Goal: Complete application form: Complete application form

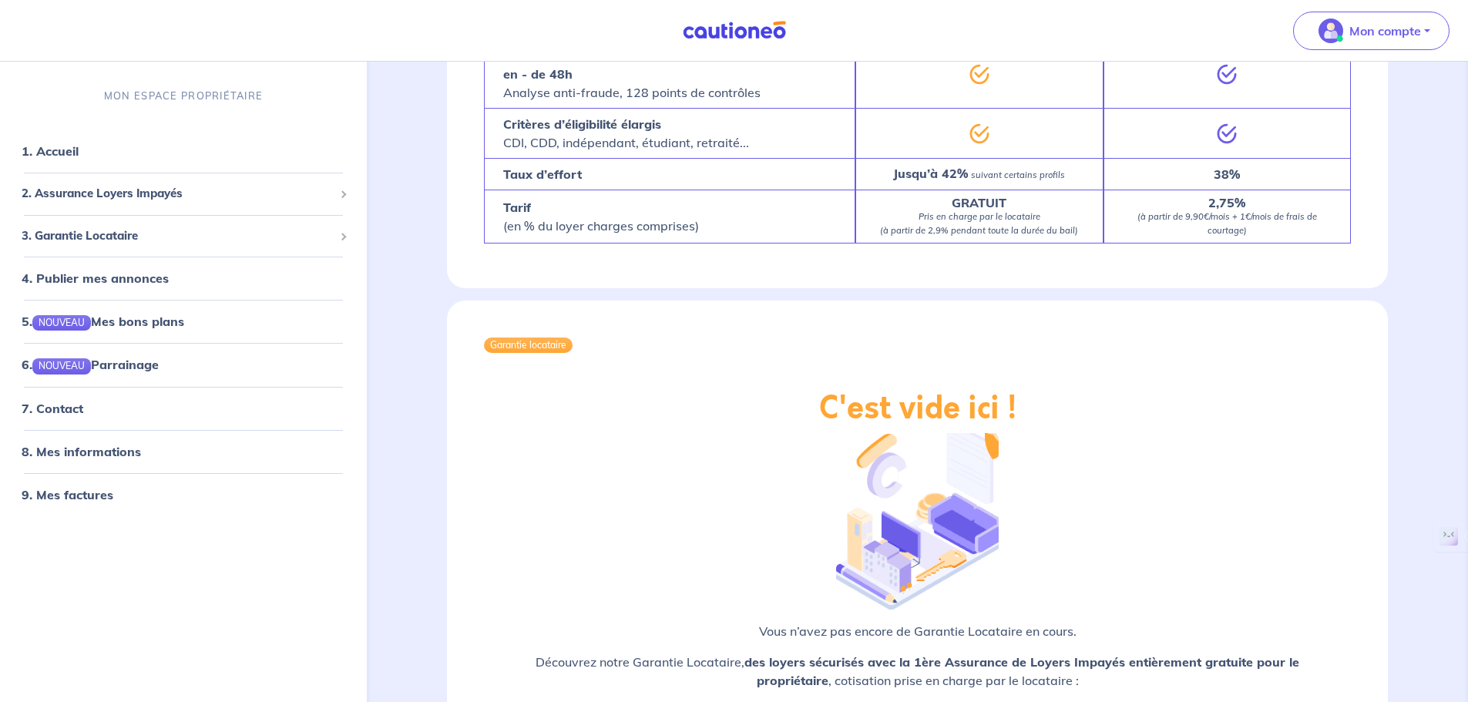
scroll to position [1310, 0]
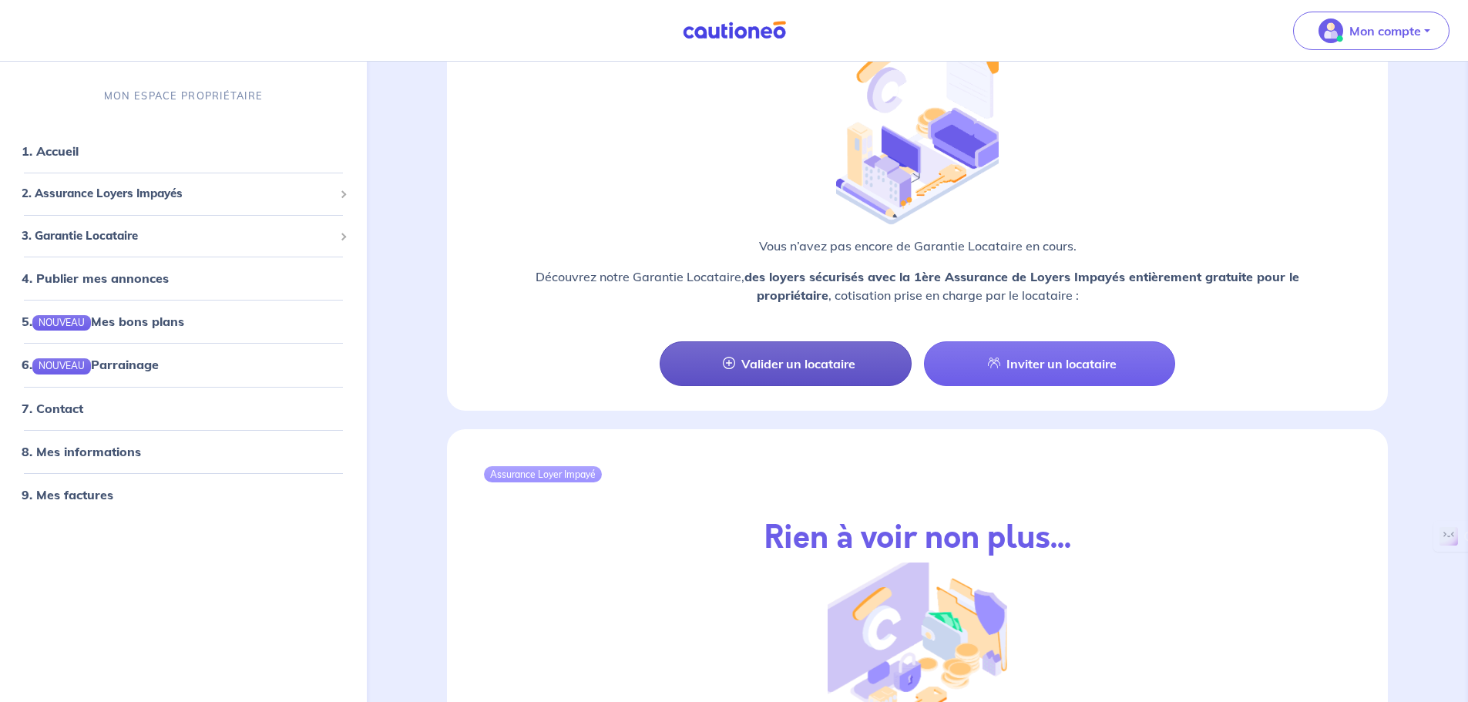
click at [785, 341] on link "Valider un locataire" at bounding box center [785, 363] width 251 height 45
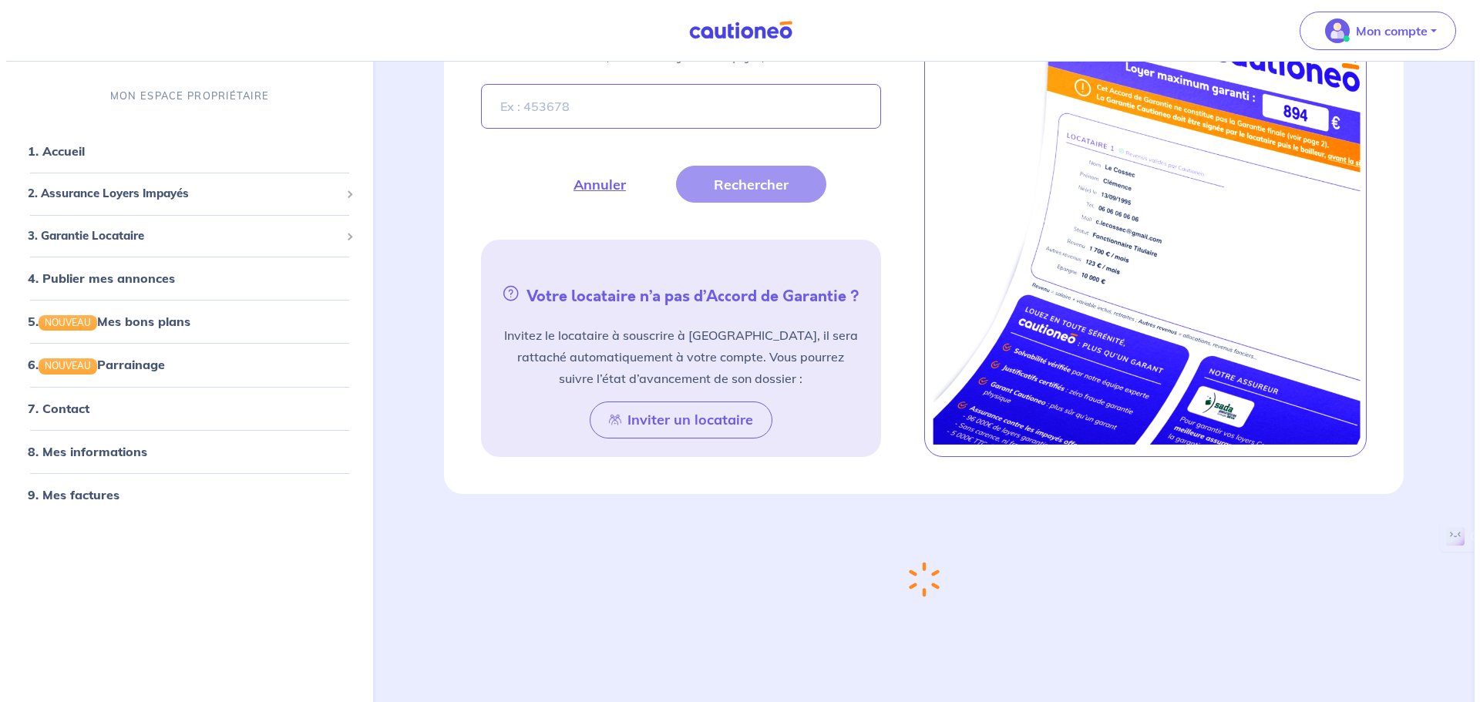
scroll to position [581, 0]
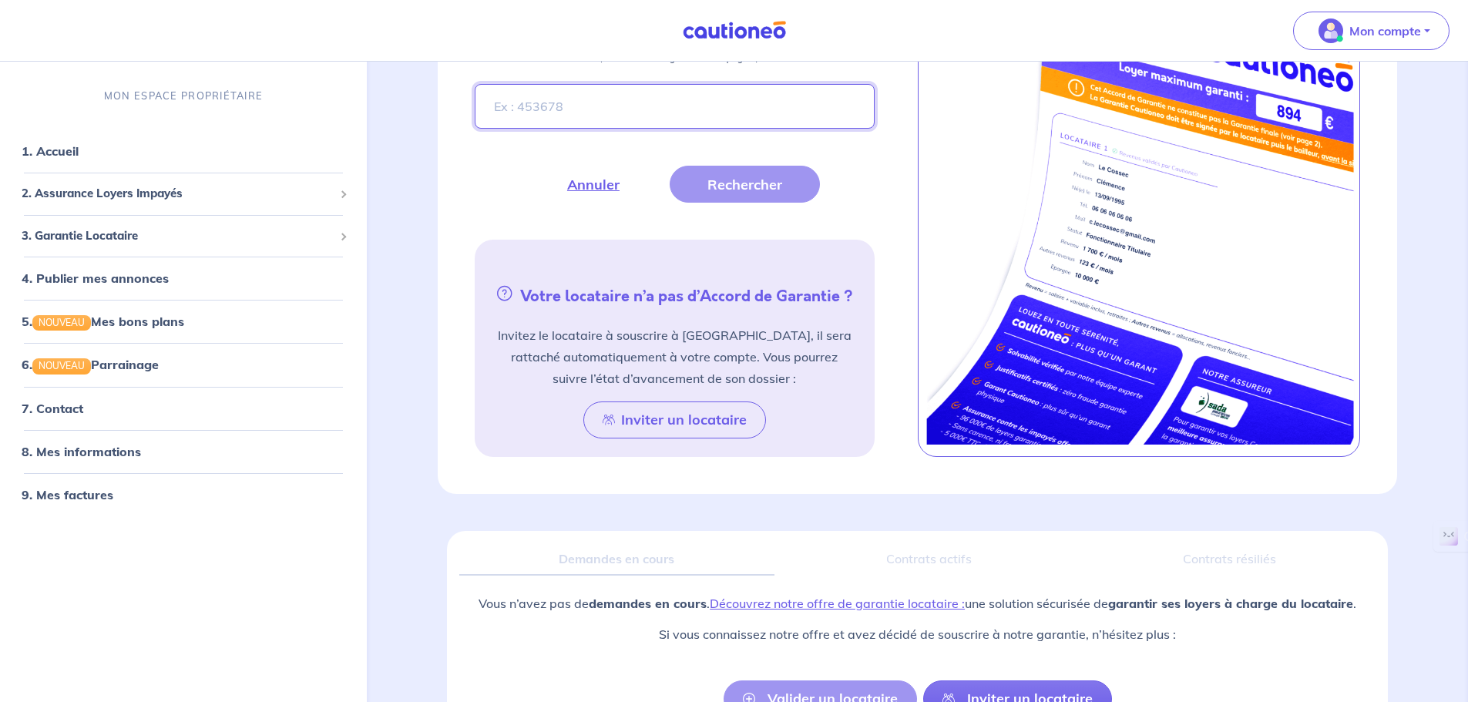
click at [604, 116] on input "Entrez le numéro de dossier présent sur l’Accord de Garantie de votre futur loc…" at bounding box center [674, 106] width 399 height 45
type input "xeavKd"
click at [728, 185] on button "Rechercher" at bounding box center [745, 184] width 150 height 37
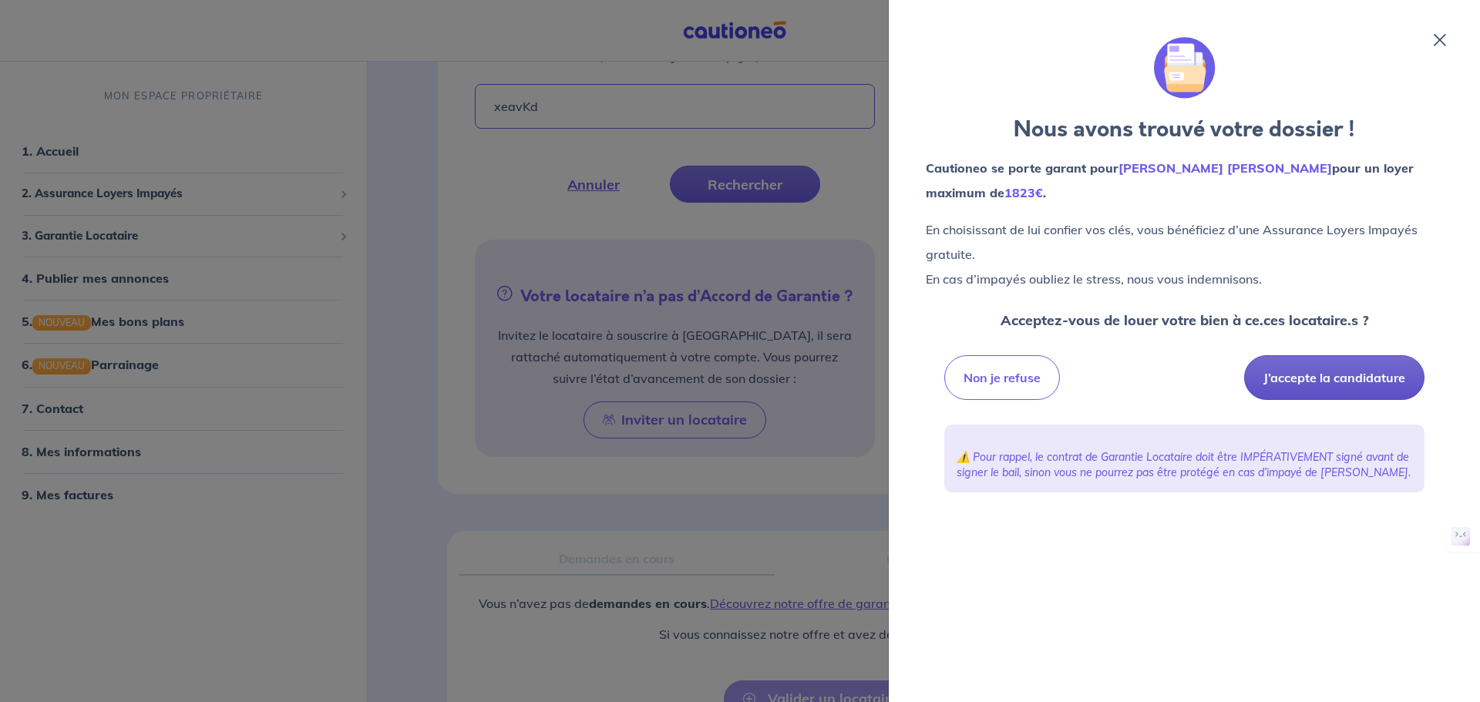
click at [1345, 372] on button "J’accepte la candidature" at bounding box center [1334, 377] width 180 height 45
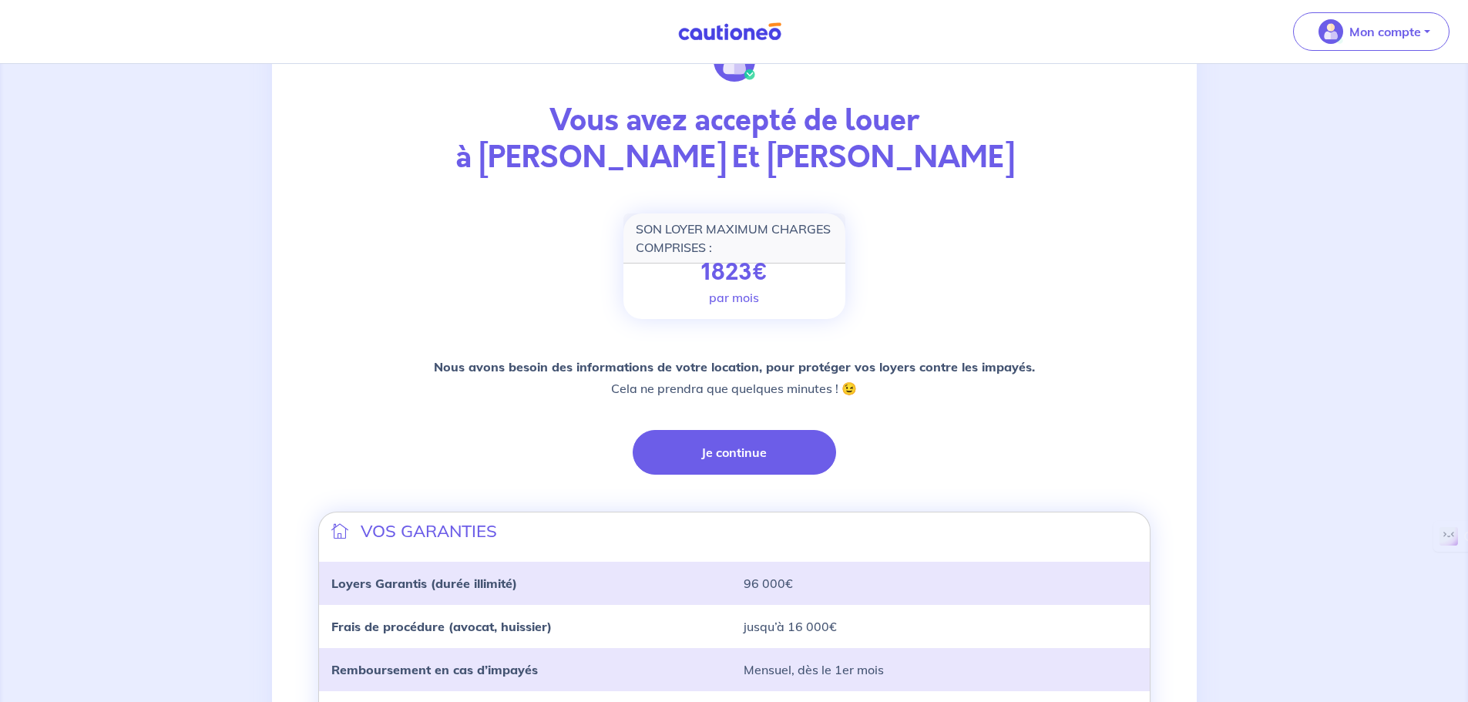
scroll to position [308, 0]
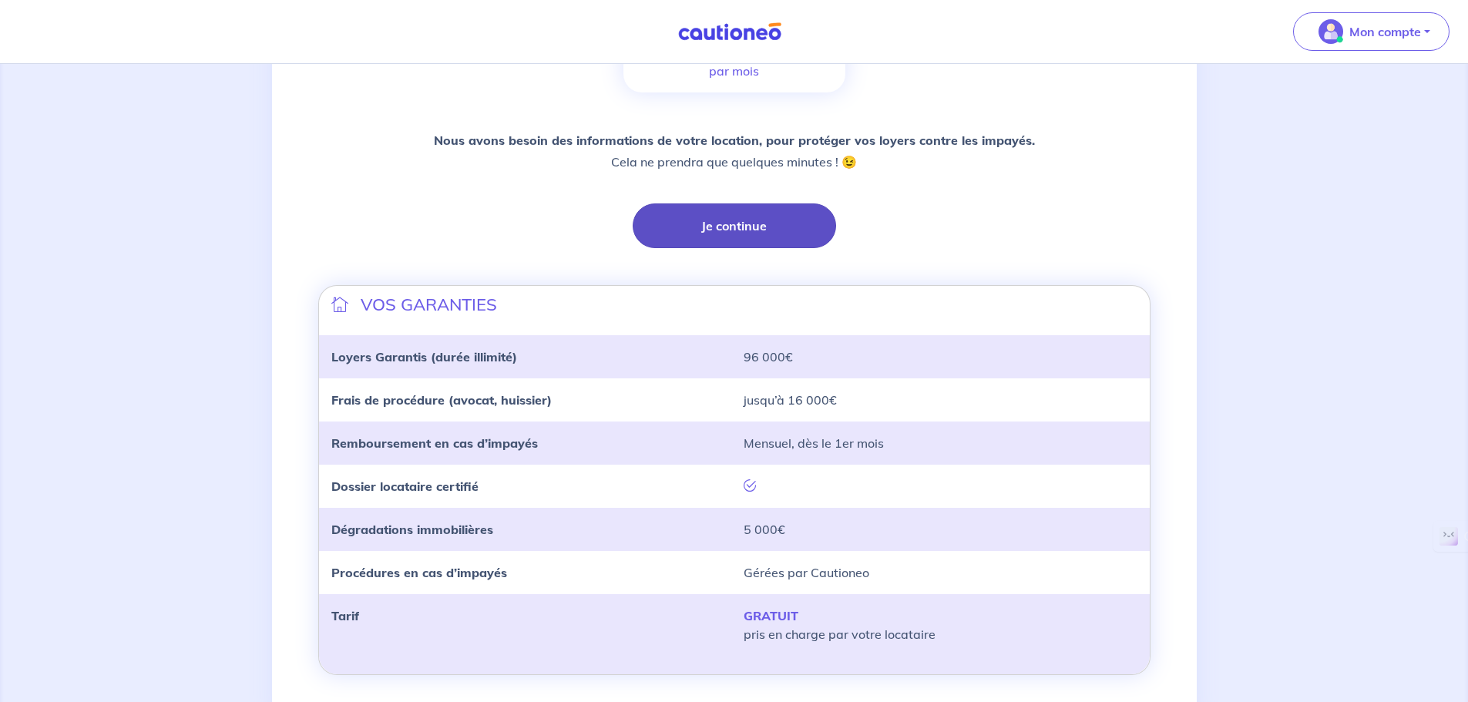
click at [735, 228] on button "Je continue" at bounding box center [735, 226] width 204 height 45
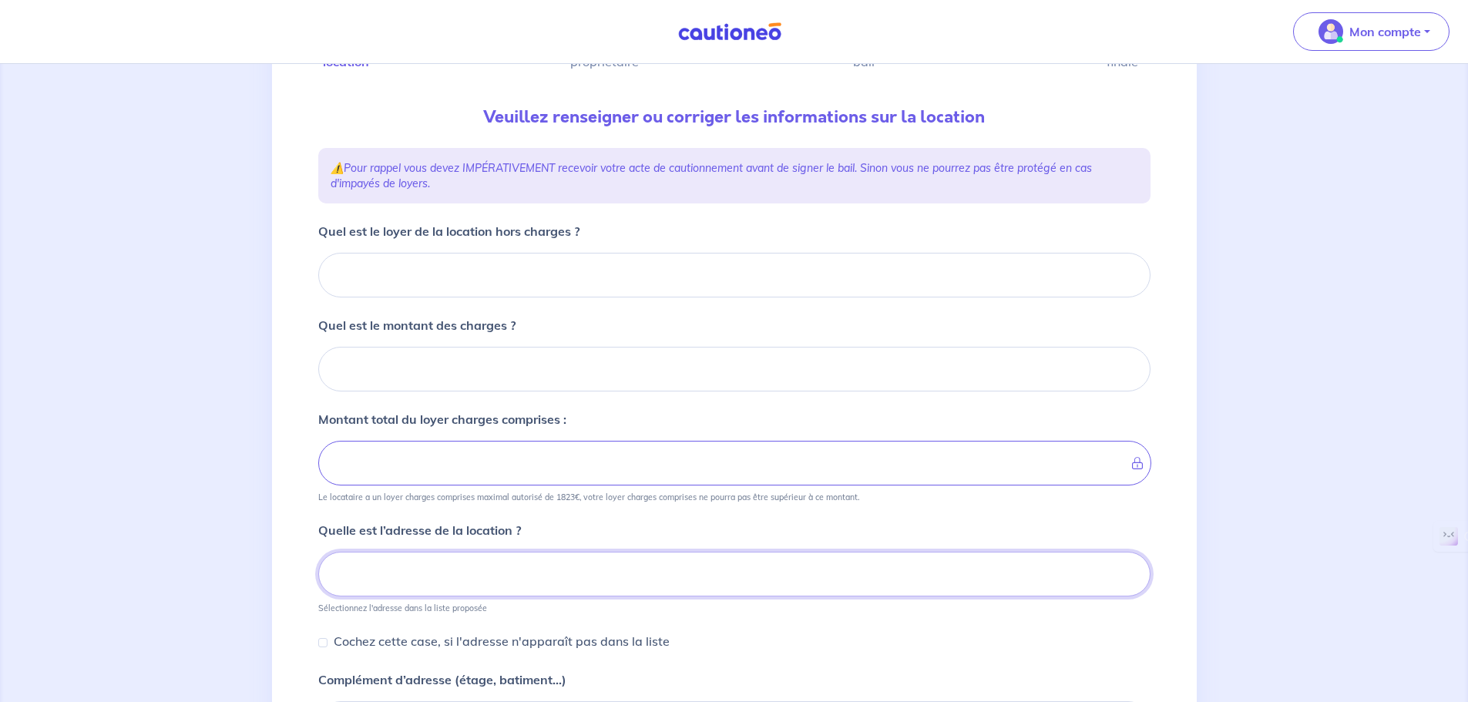
scroll to position [117, 0]
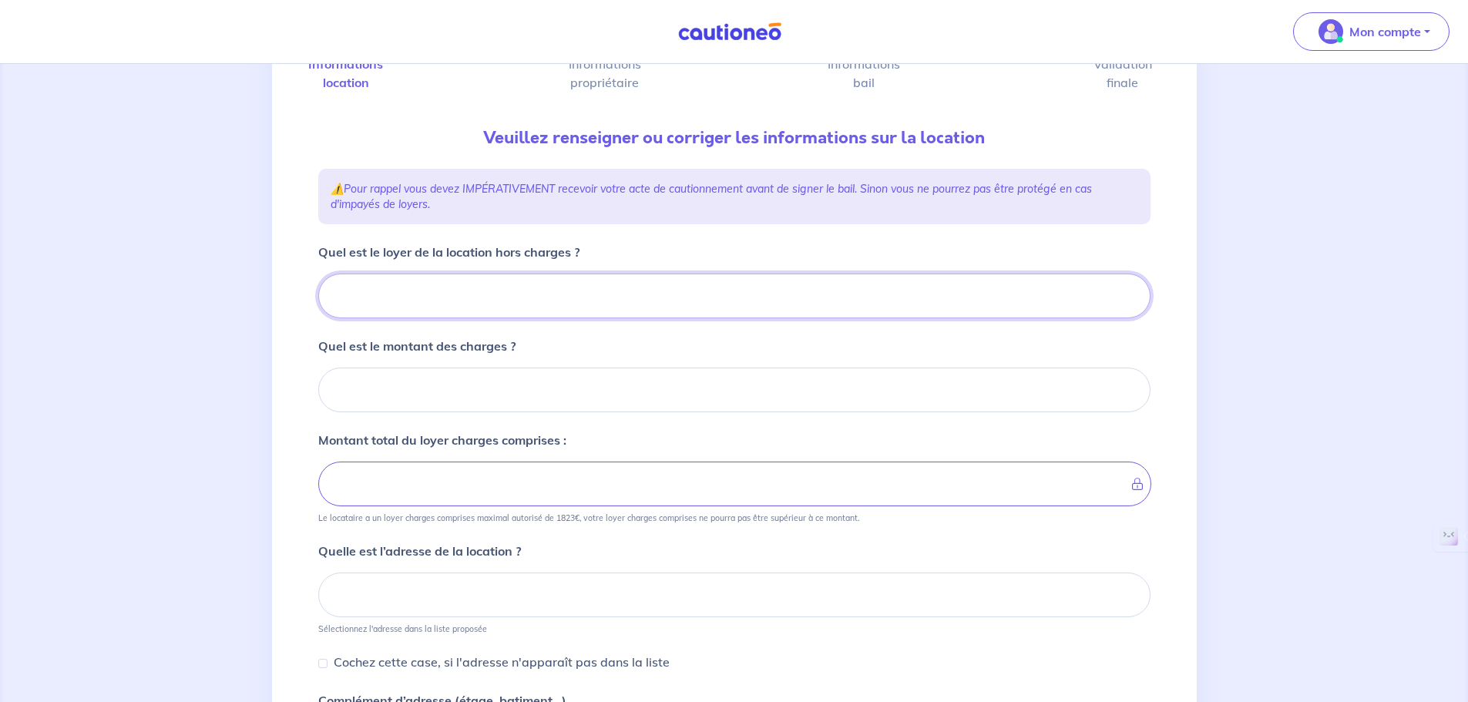
click at [466, 309] on input "Quel est le loyer de la location hors charges ?" at bounding box center [734, 296] width 833 height 45
click at [577, 293] on input "Quel est le loyer de la location hors charges ?" at bounding box center [734, 296] width 833 height 45
type input "16"
type input "168"
type input "1680"
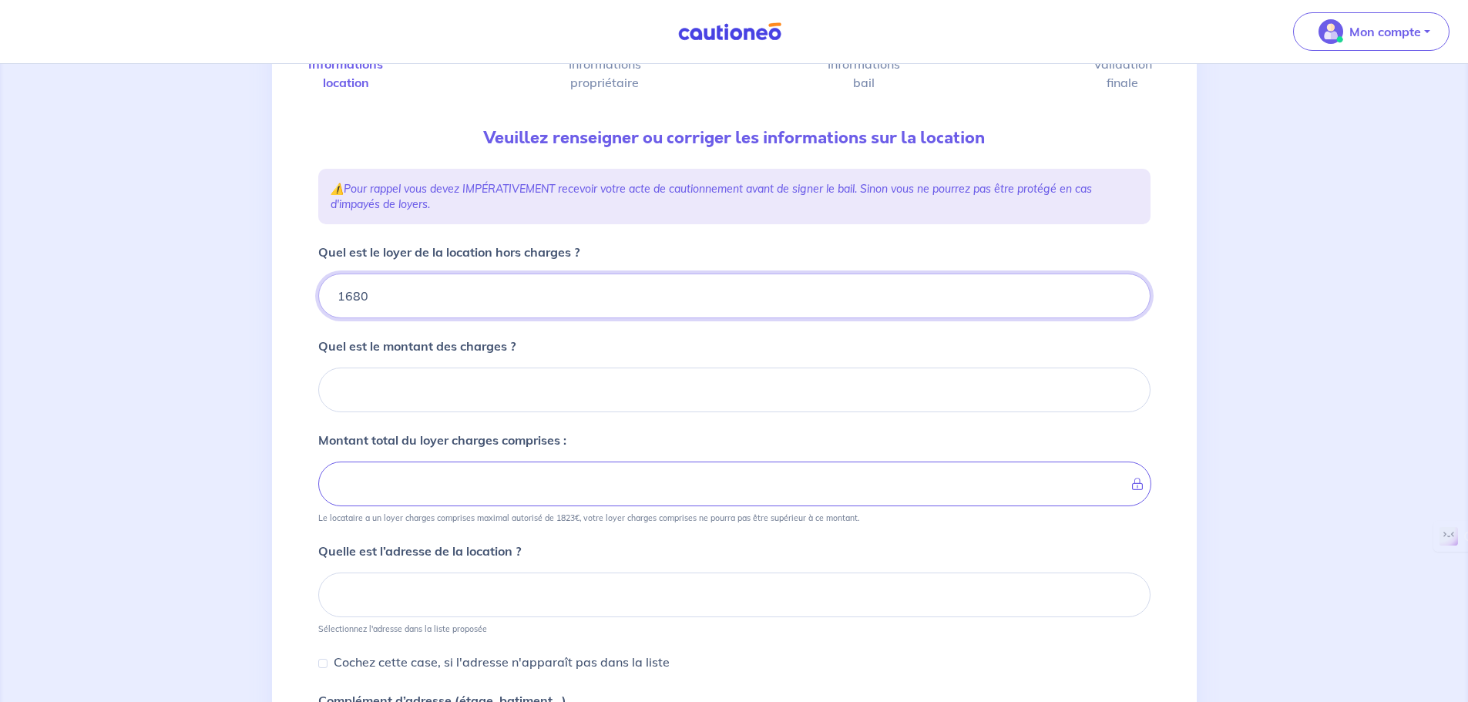
type input "1680"
click at [509, 392] on input "Quel est le montant des charges ?" at bounding box center [734, 390] width 833 height 45
type input "80"
type input "1760"
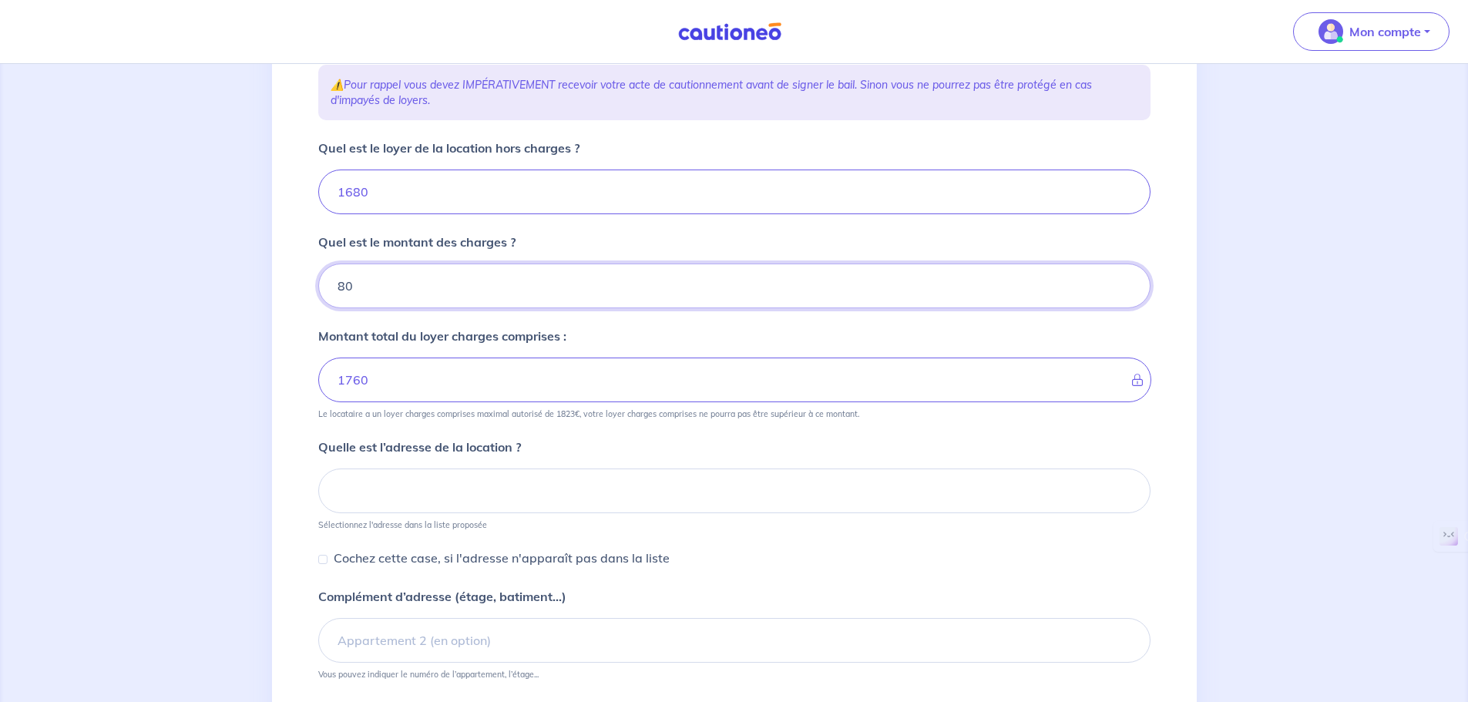
scroll to position [348, 0]
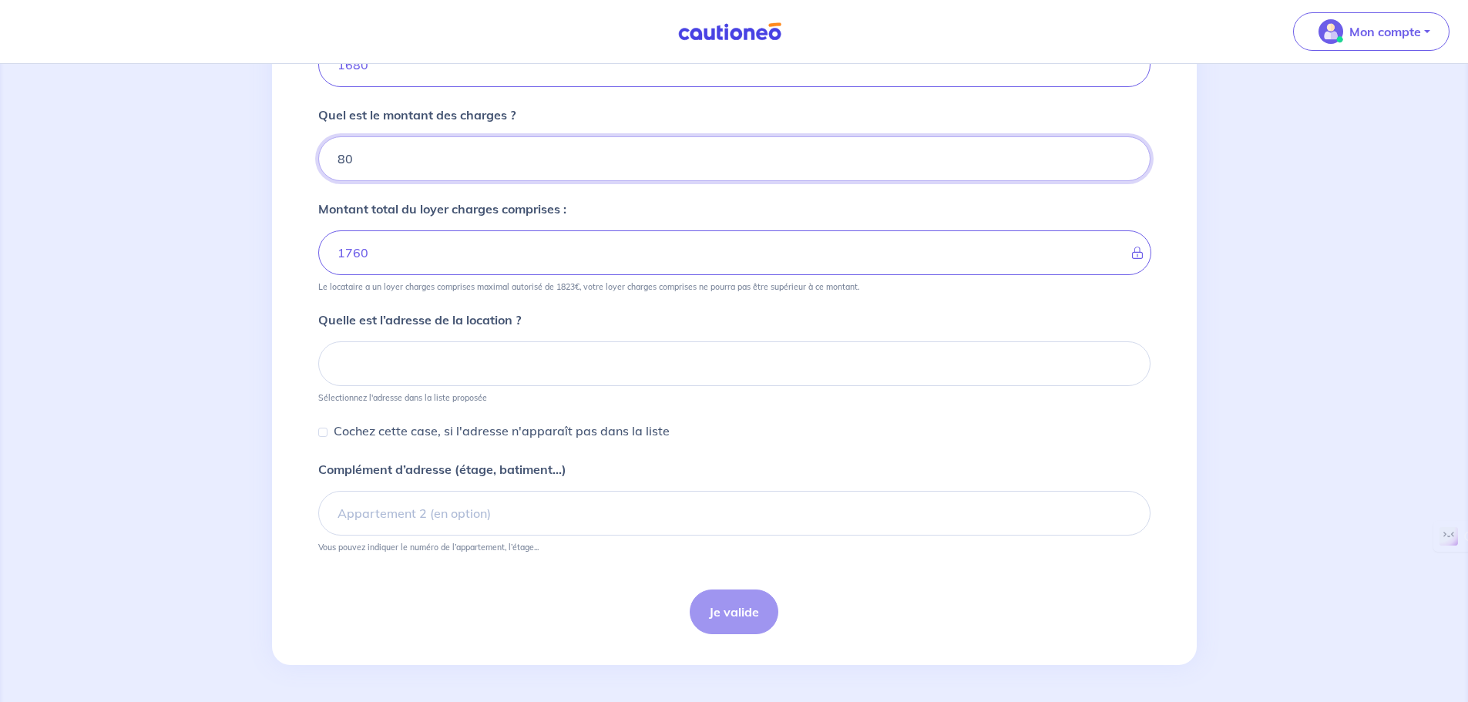
type input "80"
click at [385, 372] on input at bounding box center [734, 363] width 833 height 45
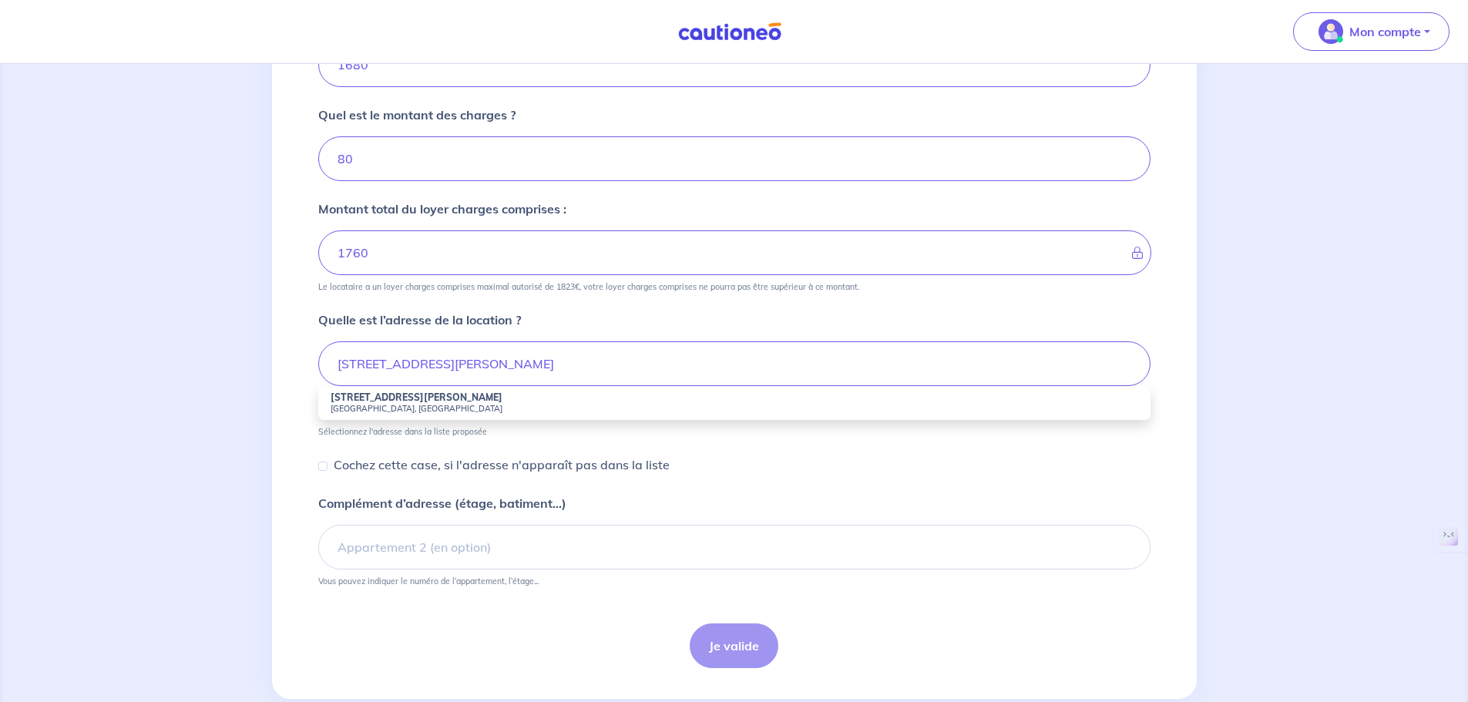
click at [355, 407] on small "[GEOGRAPHIC_DATA], [GEOGRAPHIC_DATA]" at bounding box center [735, 408] width 808 height 11
type input "[STREET_ADDRESS][PERSON_NAME]"
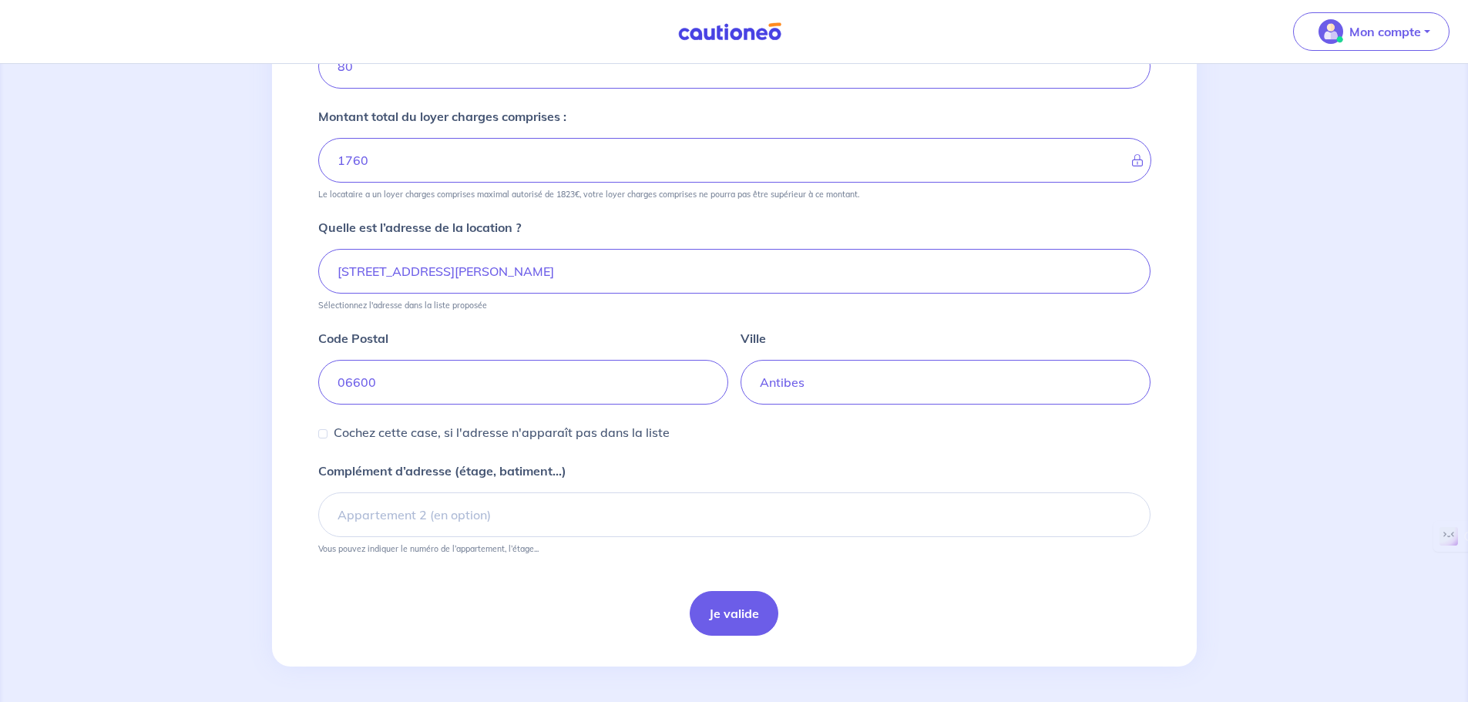
scroll to position [442, 0]
click at [411, 513] on input "Complément d’adresse (étage, batiment...)" at bounding box center [734, 513] width 833 height 45
click at [745, 621] on button "Je valide" at bounding box center [734, 612] width 89 height 45
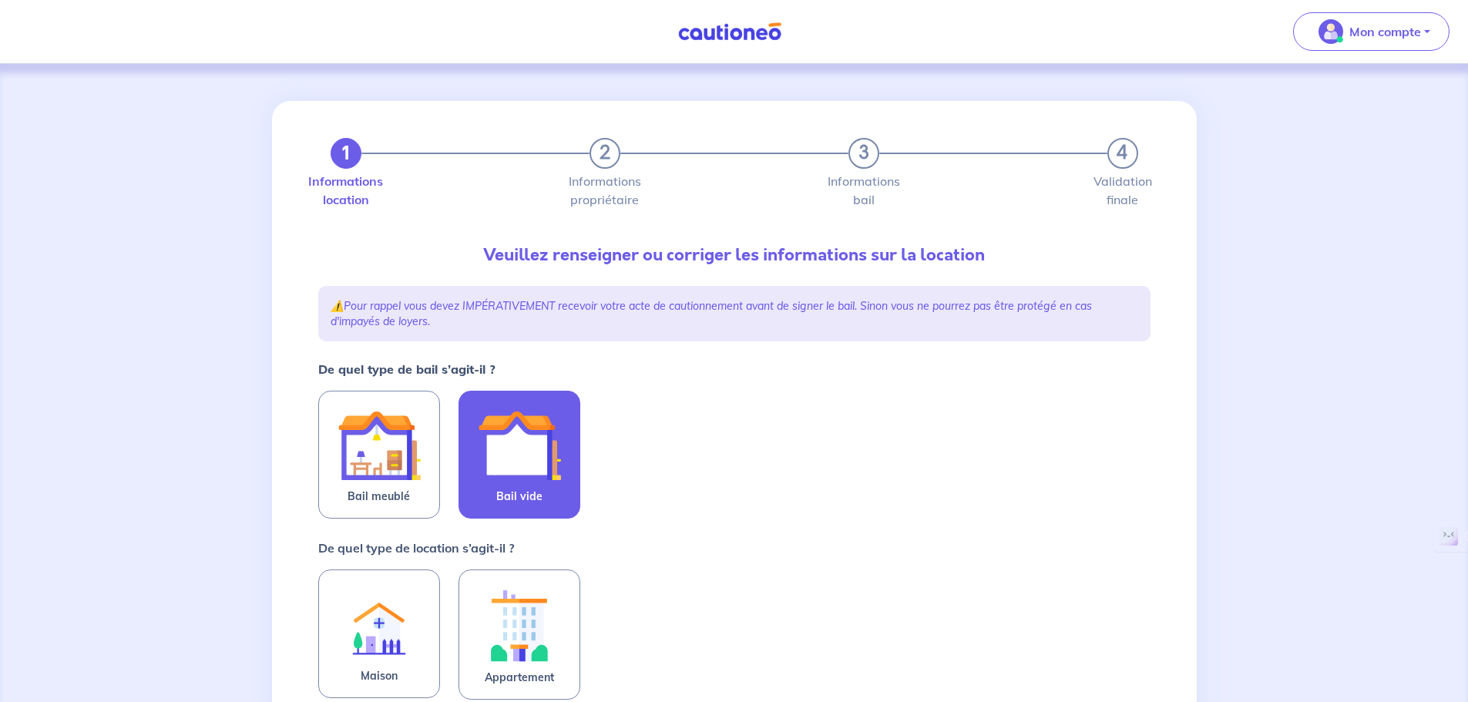
click at [505, 473] on img at bounding box center [519, 445] width 83 height 83
click at [0, 0] on input "Bail vide" at bounding box center [0, 0] width 0 height 0
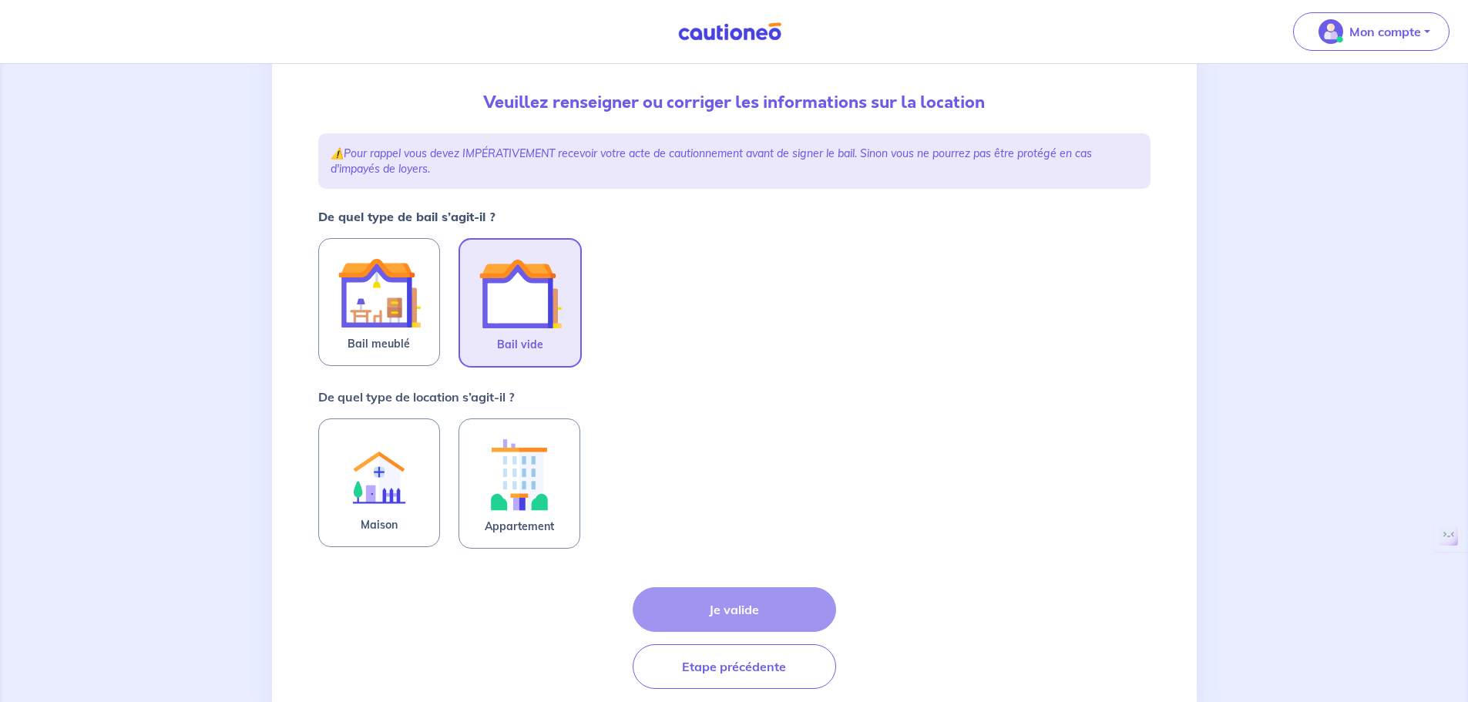
scroll to position [154, 0]
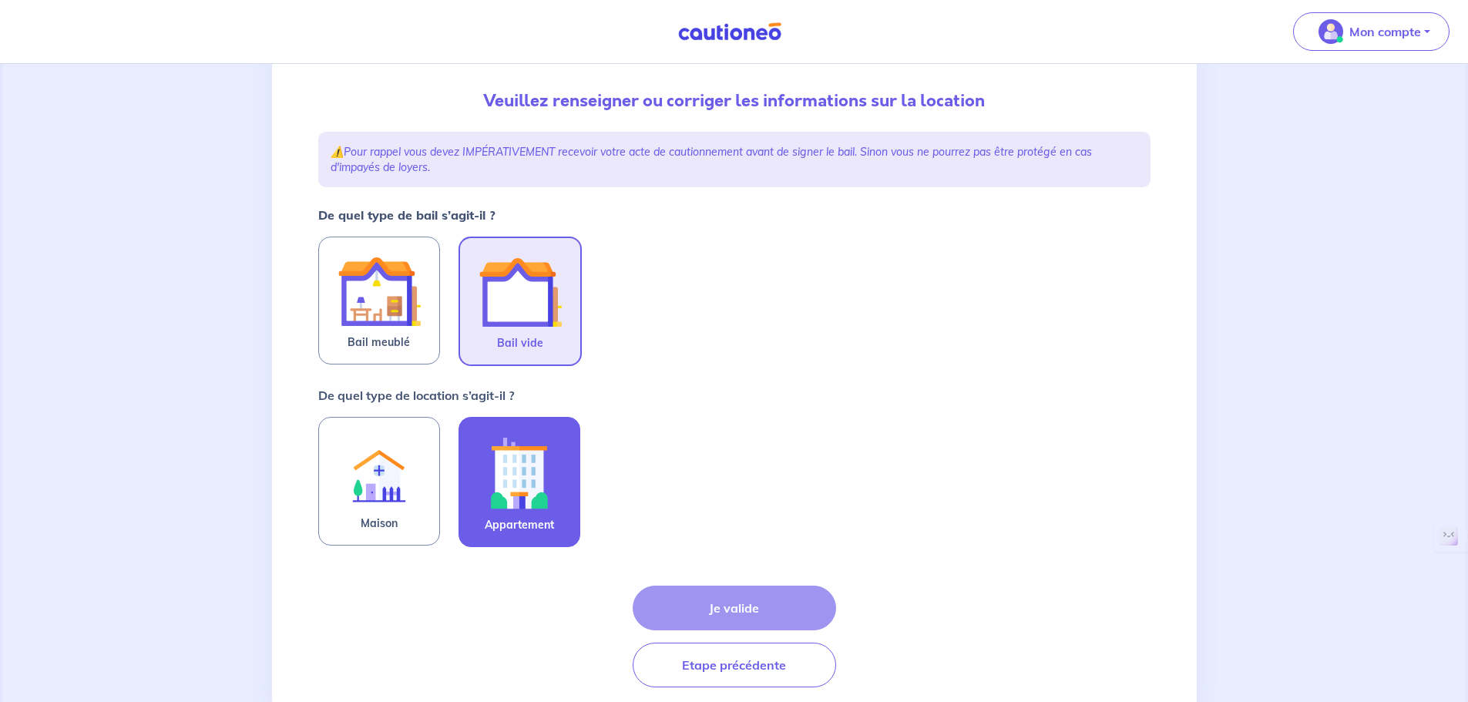
click at [502, 503] on img at bounding box center [519, 473] width 83 height 86
click at [0, 0] on input "Appartement" at bounding box center [0, 0] width 0 height 0
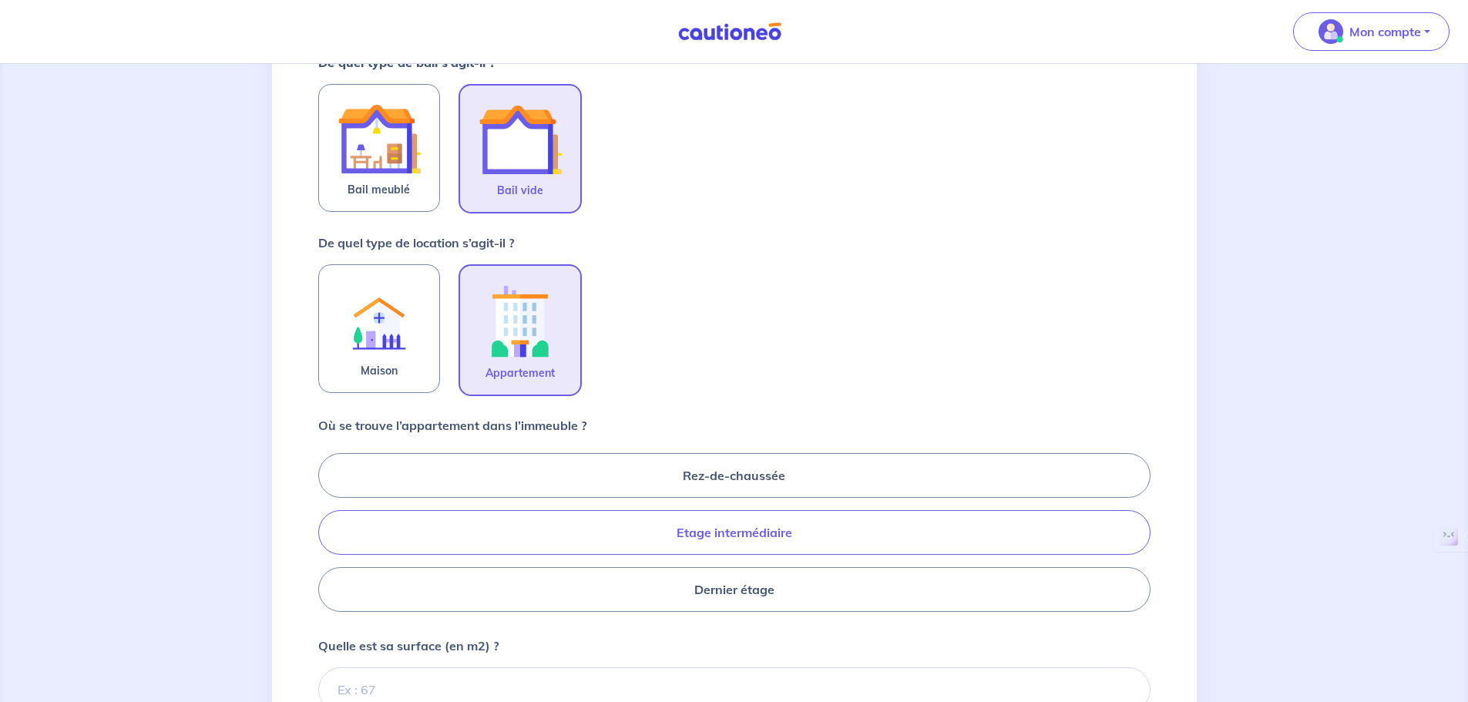
scroll to position [308, 0]
click at [624, 588] on label "Dernier étage" at bounding box center [734, 588] width 833 height 45
click at [328, 536] on input "Dernier étage" at bounding box center [323, 531] width 10 height 10
radio input "true"
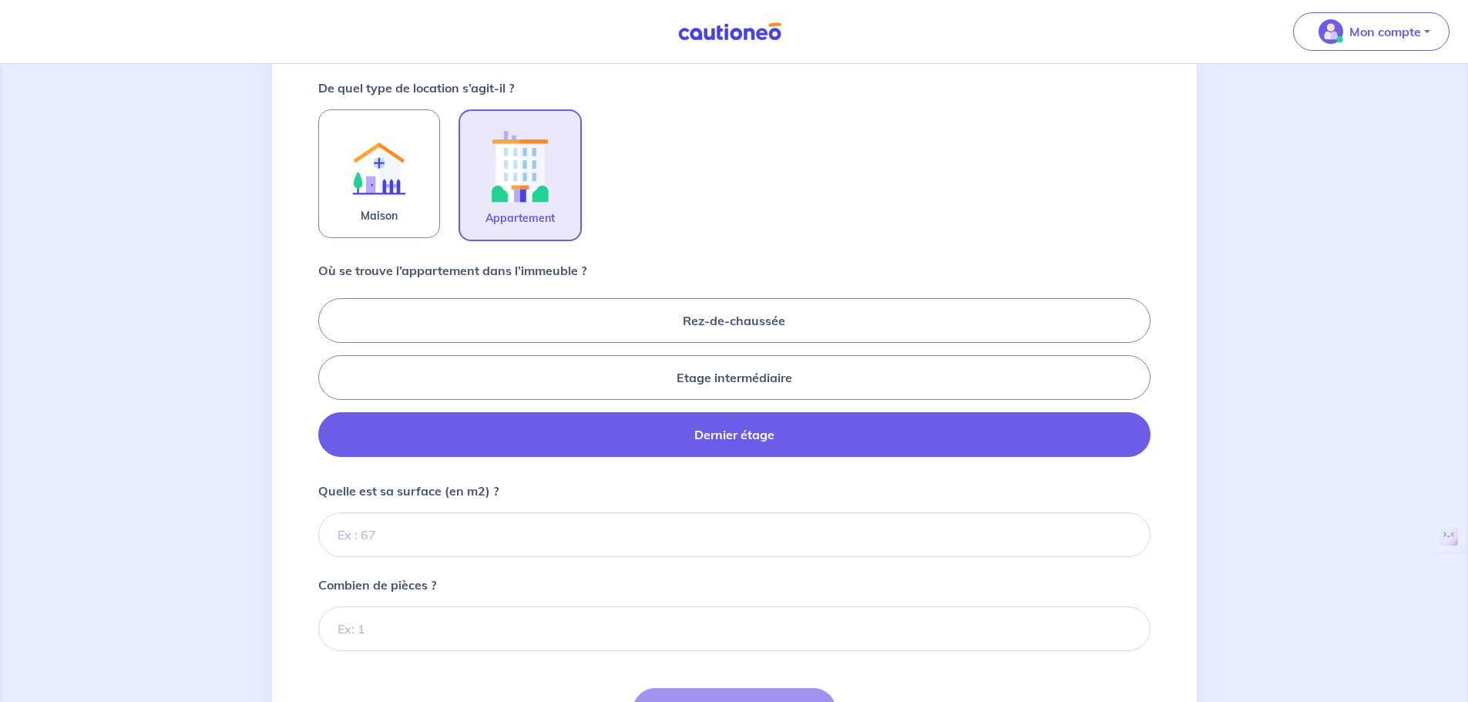
scroll to position [463, 0]
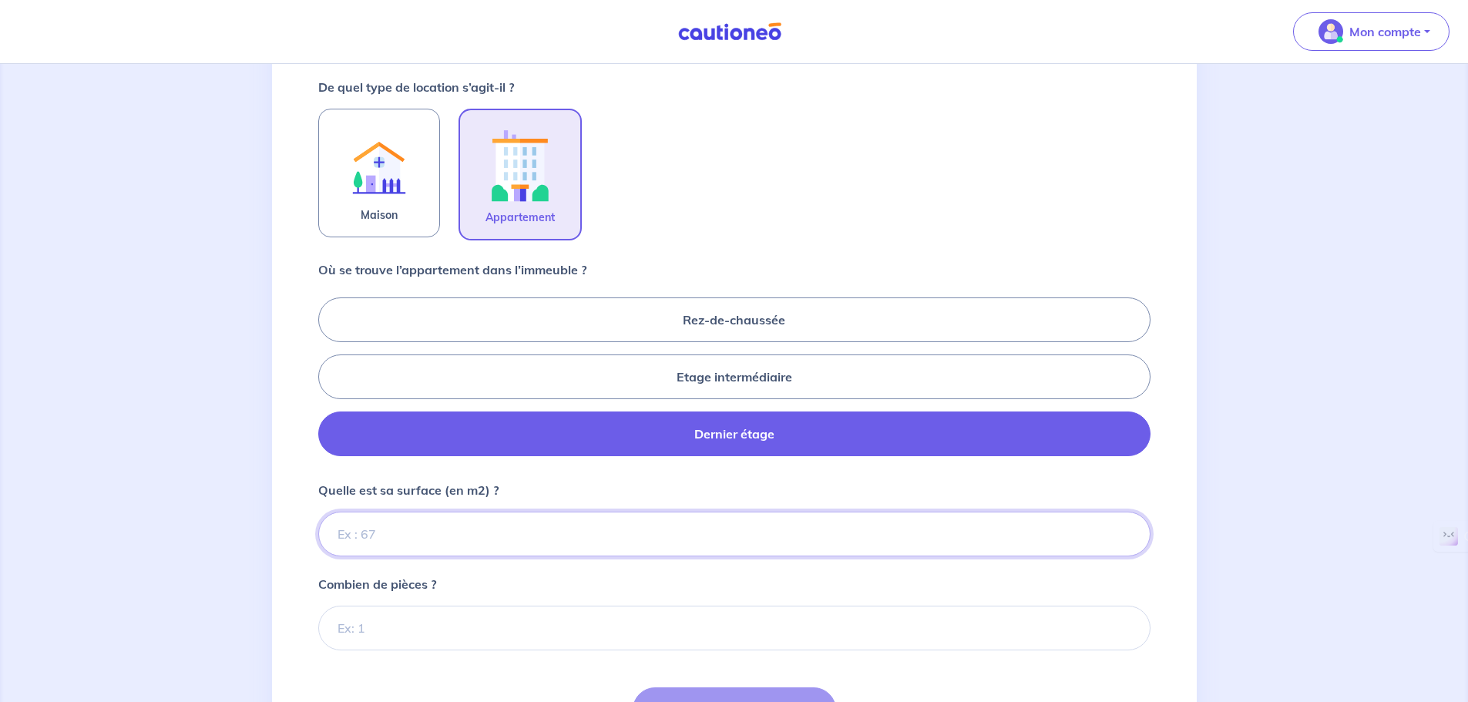
click at [409, 540] on input "Quelle est sa surface (en m2) ?" at bounding box center [734, 534] width 833 height 45
click at [398, 543] on input "Quelle est sa surface (en m2) ?" at bounding box center [734, 534] width 833 height 45
type input "102"
type input "102.97"
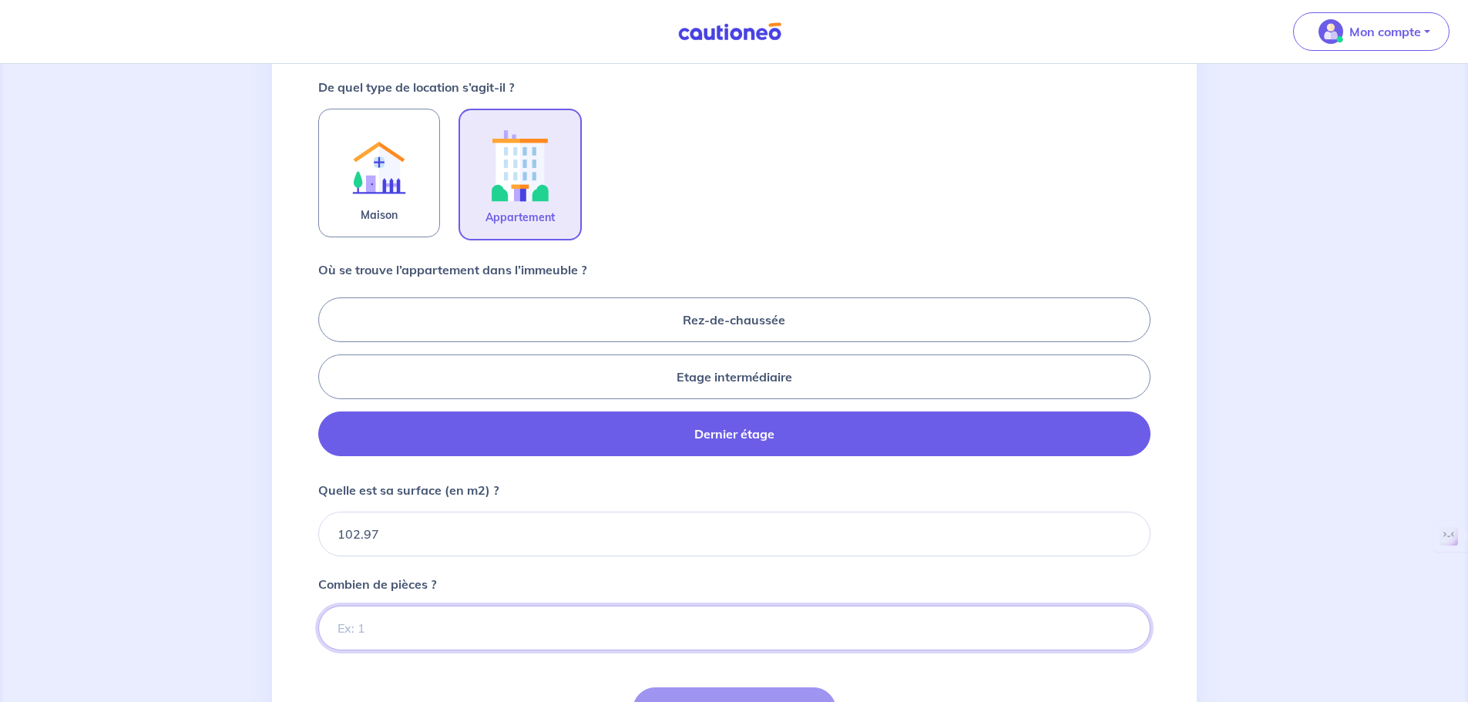
click at [398, 629] on input "Combien de pièces ?" at bounding box center [734, 628] width 833 height 45
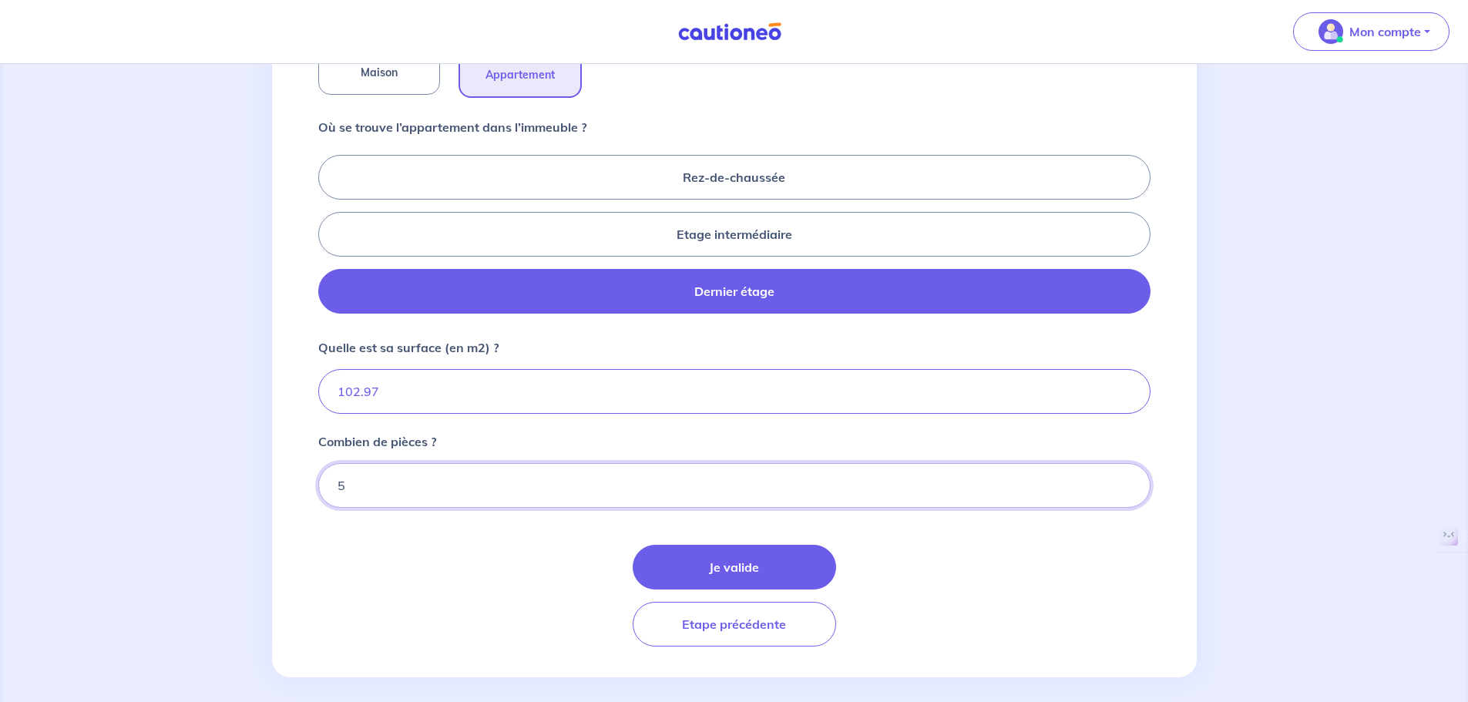
scroll to position [617, 0]
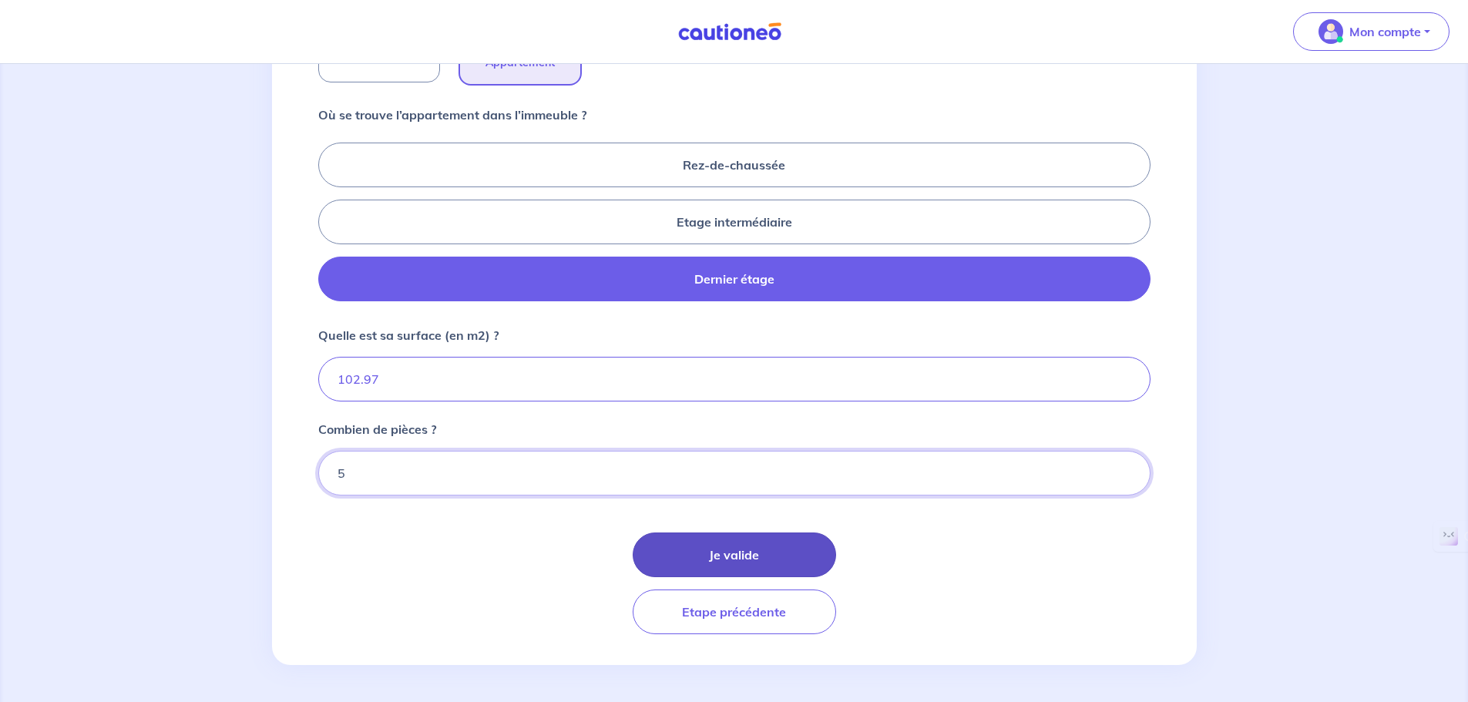
type input "5"
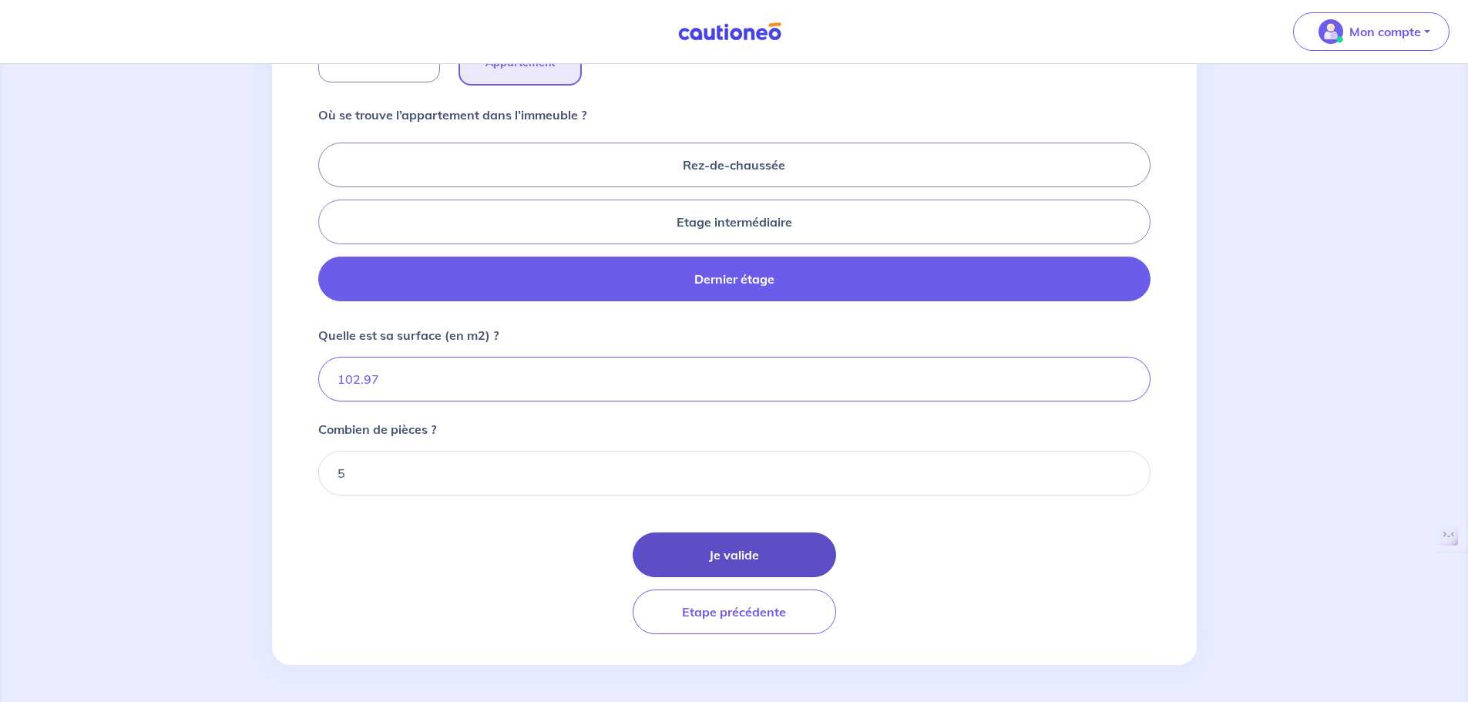
click at [724, 555] on button "Je valide" at bounding box center [735, 555] width 204 height 45
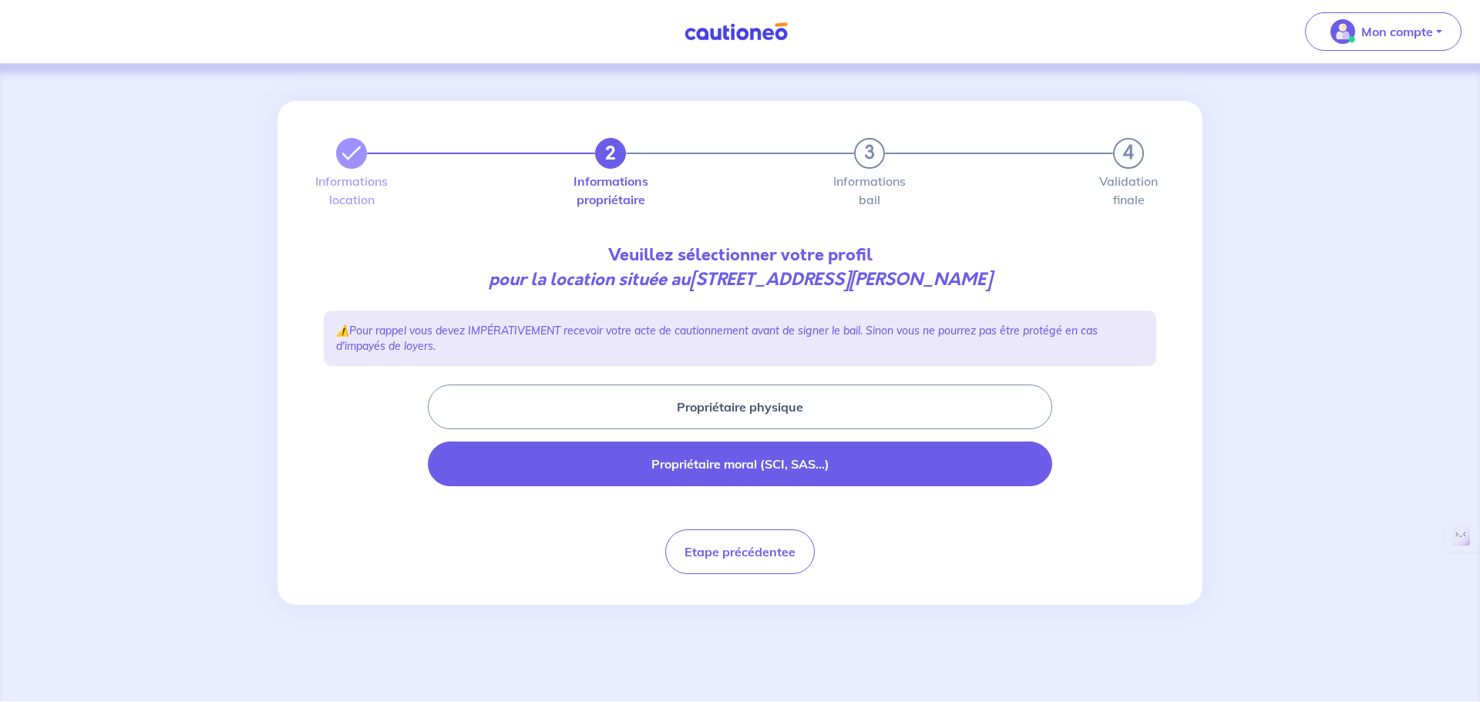
click at [726, 461] on button "Propriétaire moral (SCI, SAS...)" at bounding box center [740, 464] width 624 height 45
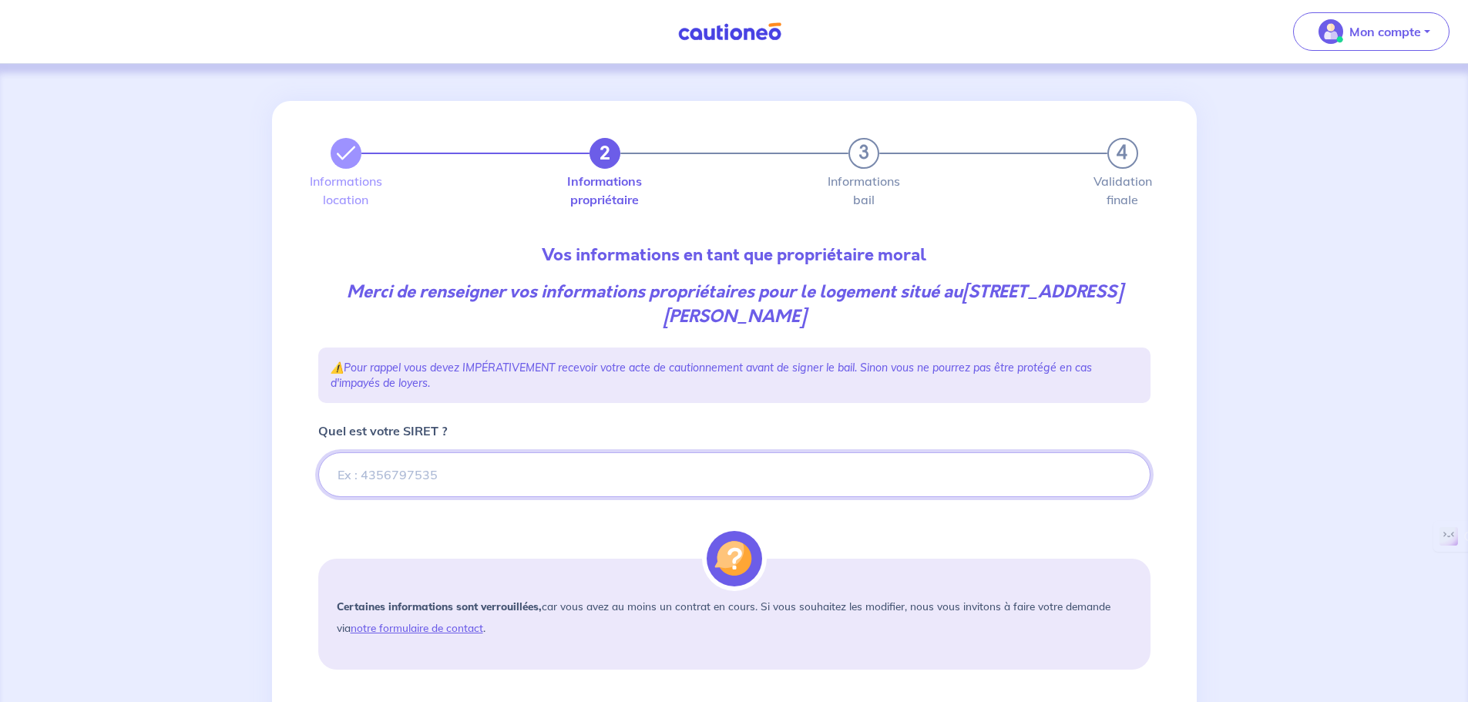
click at [466, 465] on input "Quel est votre SIRET ?" at bounding box center [734, 474] width 833 height 45
type input "904126091"
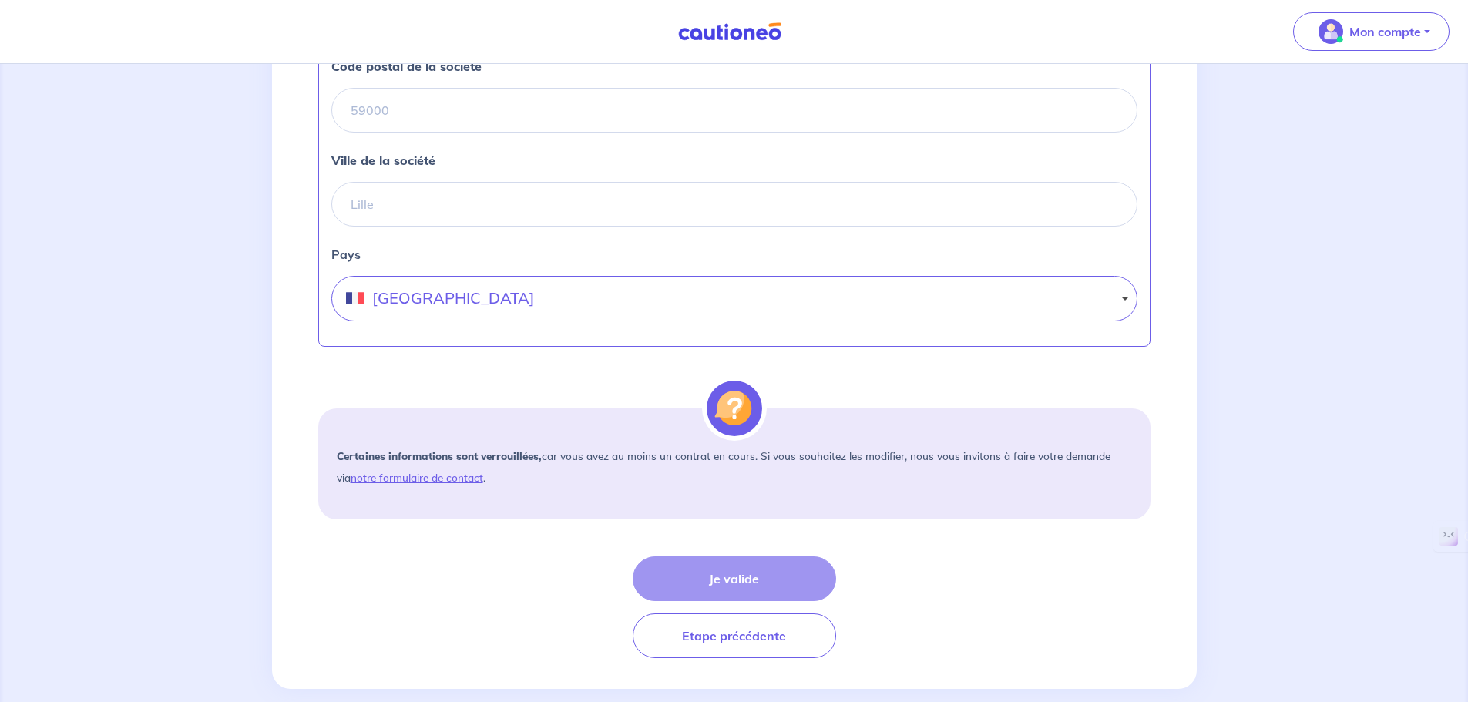
scroll to position [771, 0]
click at [727, 565] on div "Je valide Etape précédente" at bounding box center [734, 603] width 833 height 102
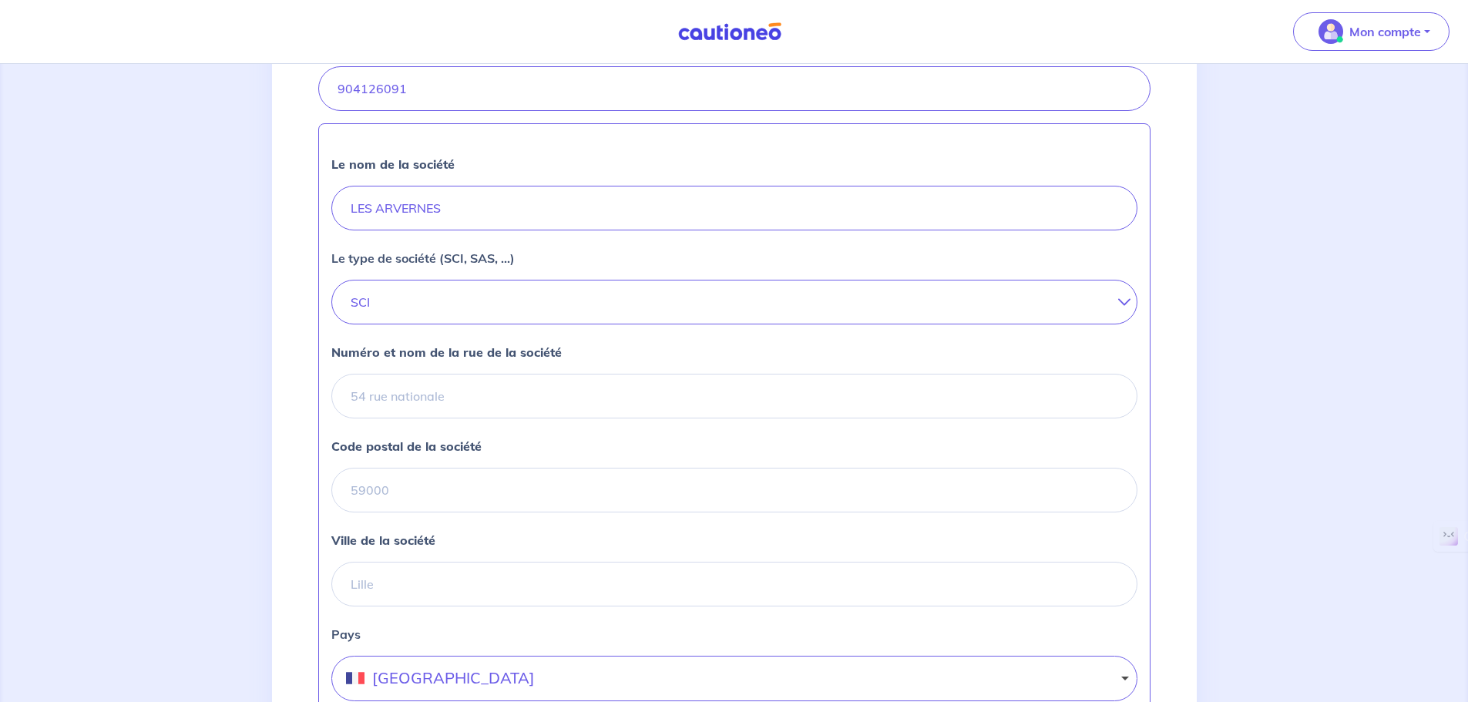
scroll to position [385, 0]
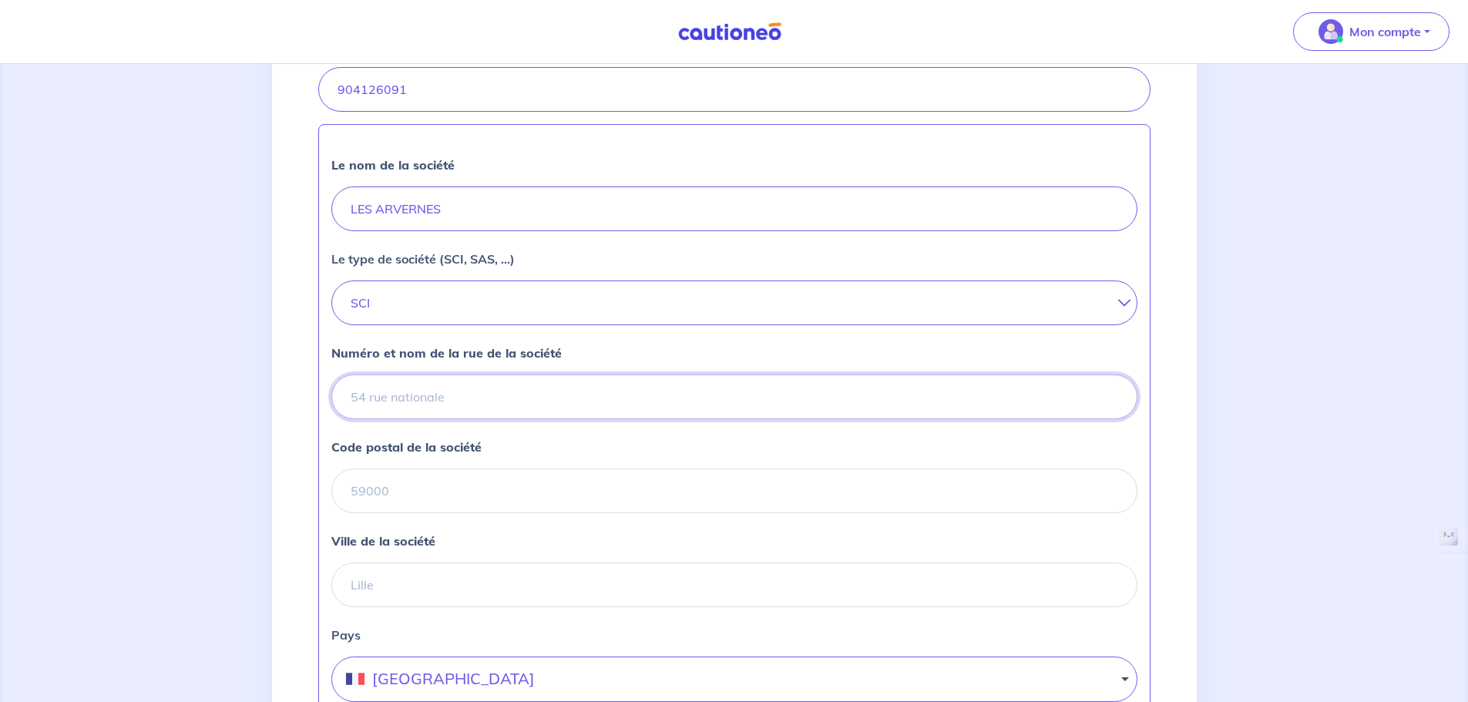
click at [456, 399] on input "Numéro et nom de la rue de la société" at bounding box center [734, 397] width 806 height 45
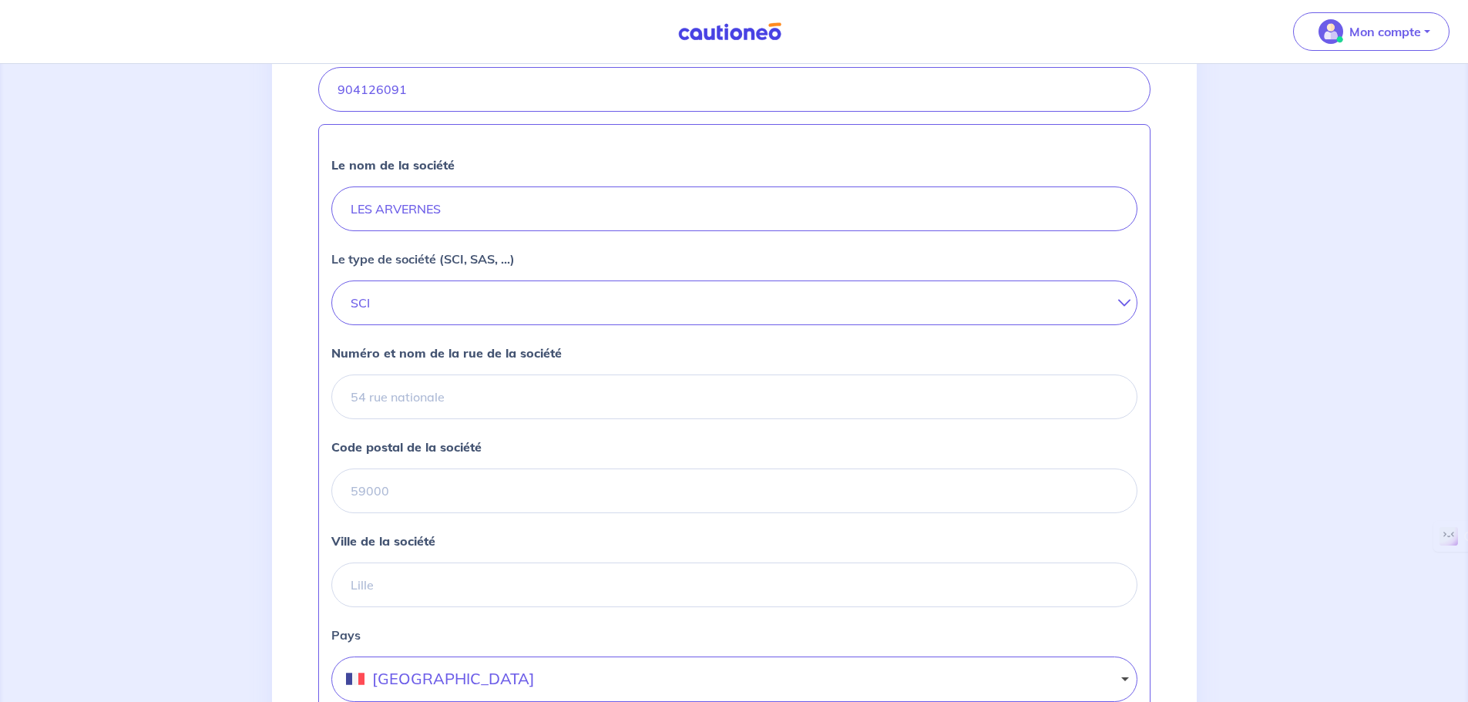
scroll to position [154, 0]
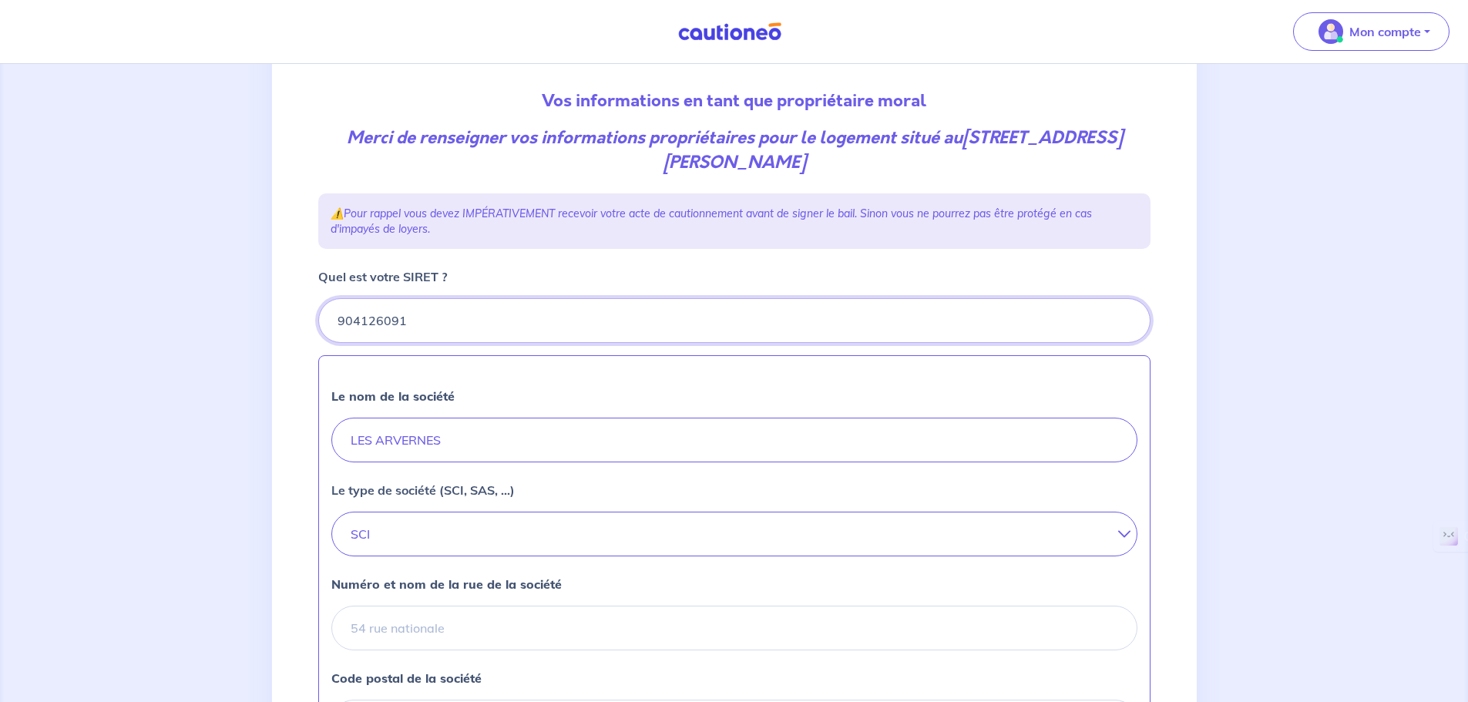
drag, startPoint x: 441, startPoint y: 325, endPoint x: 325, endPoint y: 325, distance: 116.4
click at [325, 325] on input "Quel est votre SIRET ?" at bounding box center [734, 320] width 833 height 45
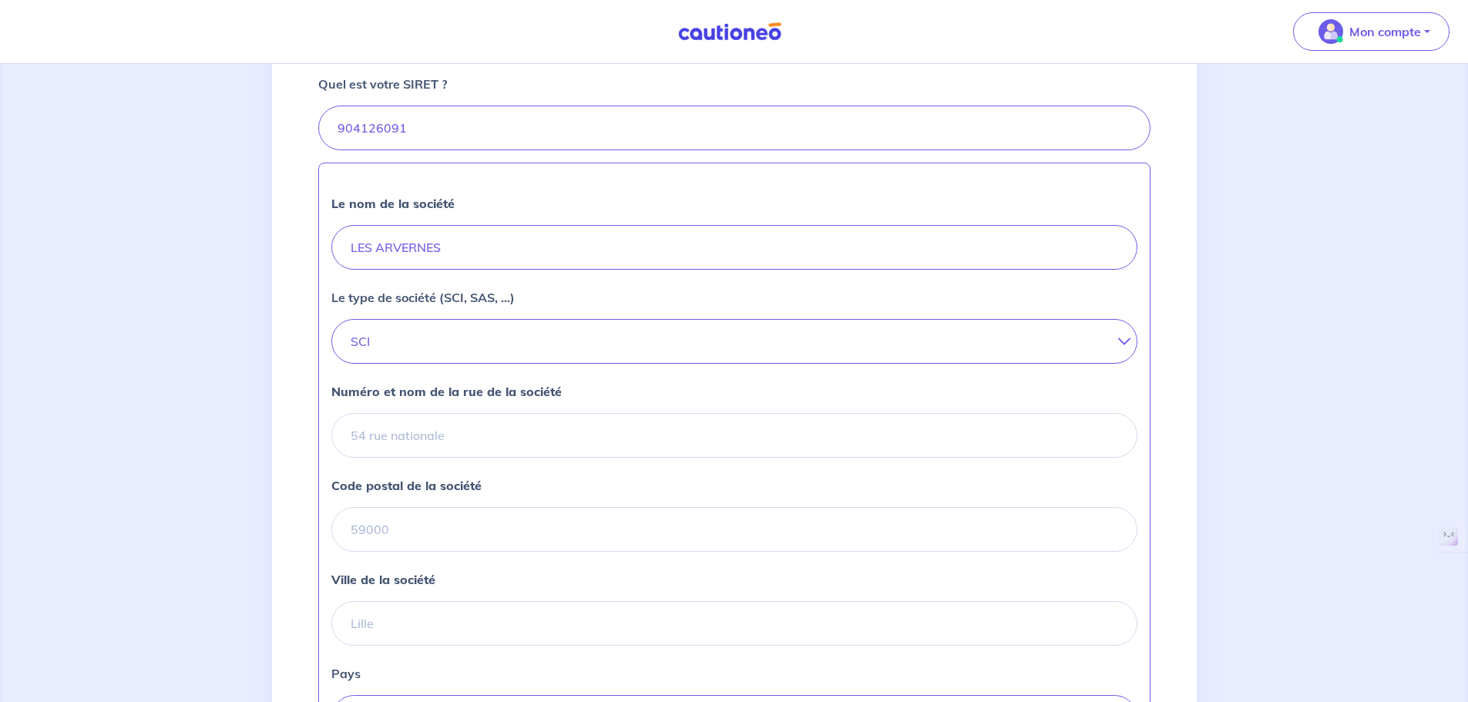
scroll to position [540, 0]
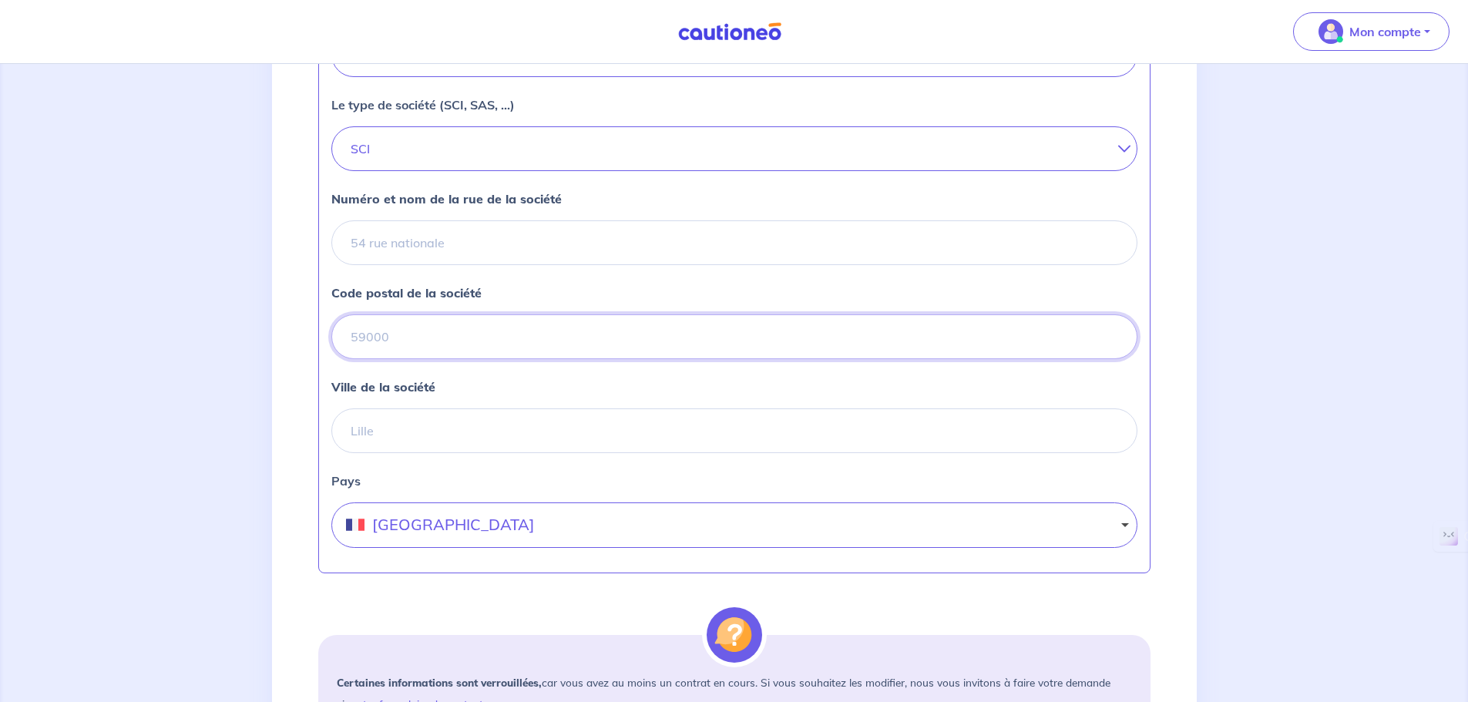
click at [402, 341] on input "Code postal de la société" at bounding box center [734, 337] width 806 height 45
click at [404, 341] on input "Code postal de la société" at bounding box center [734, 337] width 806 height 45
paste input "37540 [GEOGRAPHIC_DATA]"
drag, startPoint x: 390, startPoint y: 331, endPoint x: 876, endPoint y: 363, distance: 486.7
click at [876, 363] on div "Le nom de la société LES ARVERNES Le type de société (SCI, SAS, ...) SCI SARL E…" at bounding box center [734, 272] width 833 height 604
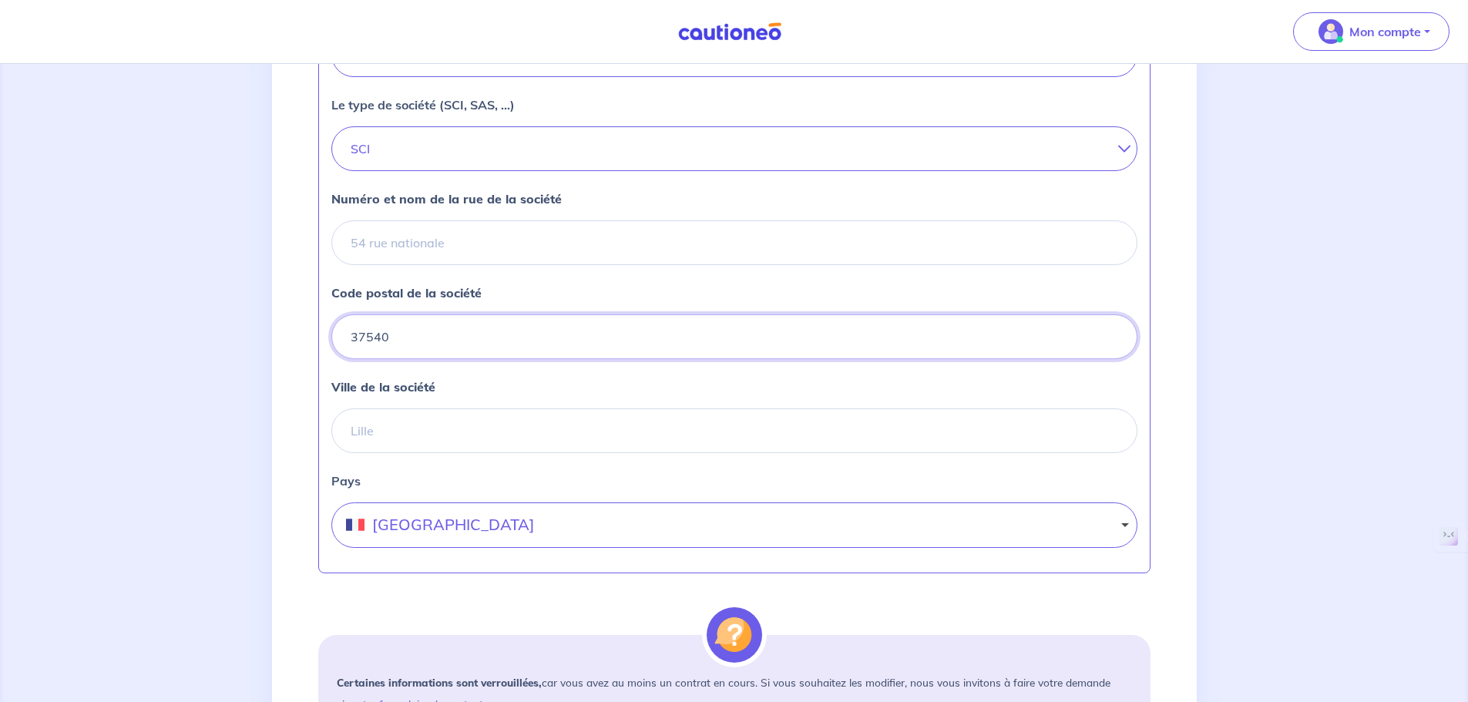
type input "37540"
paste input "[GEOGRAPHIC_DATA]"
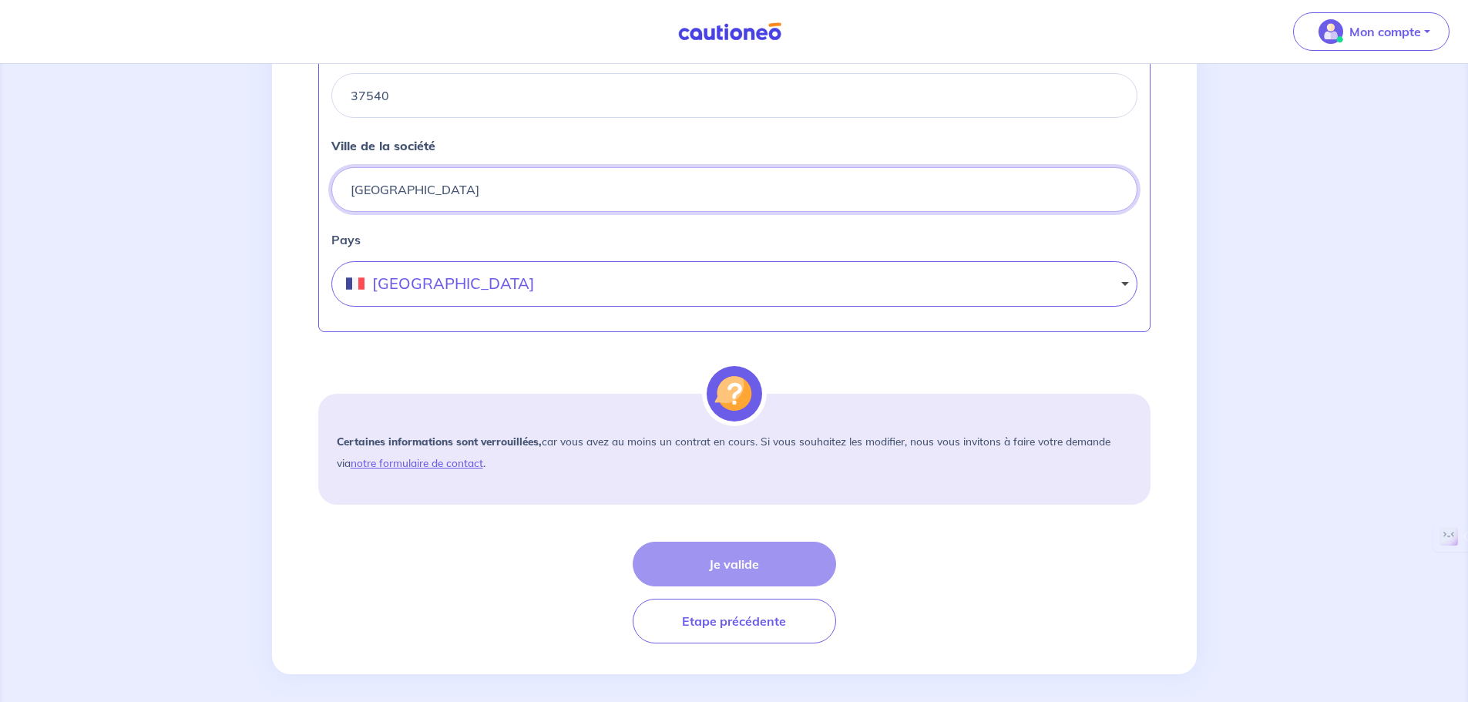
scroll to position [790, 0]
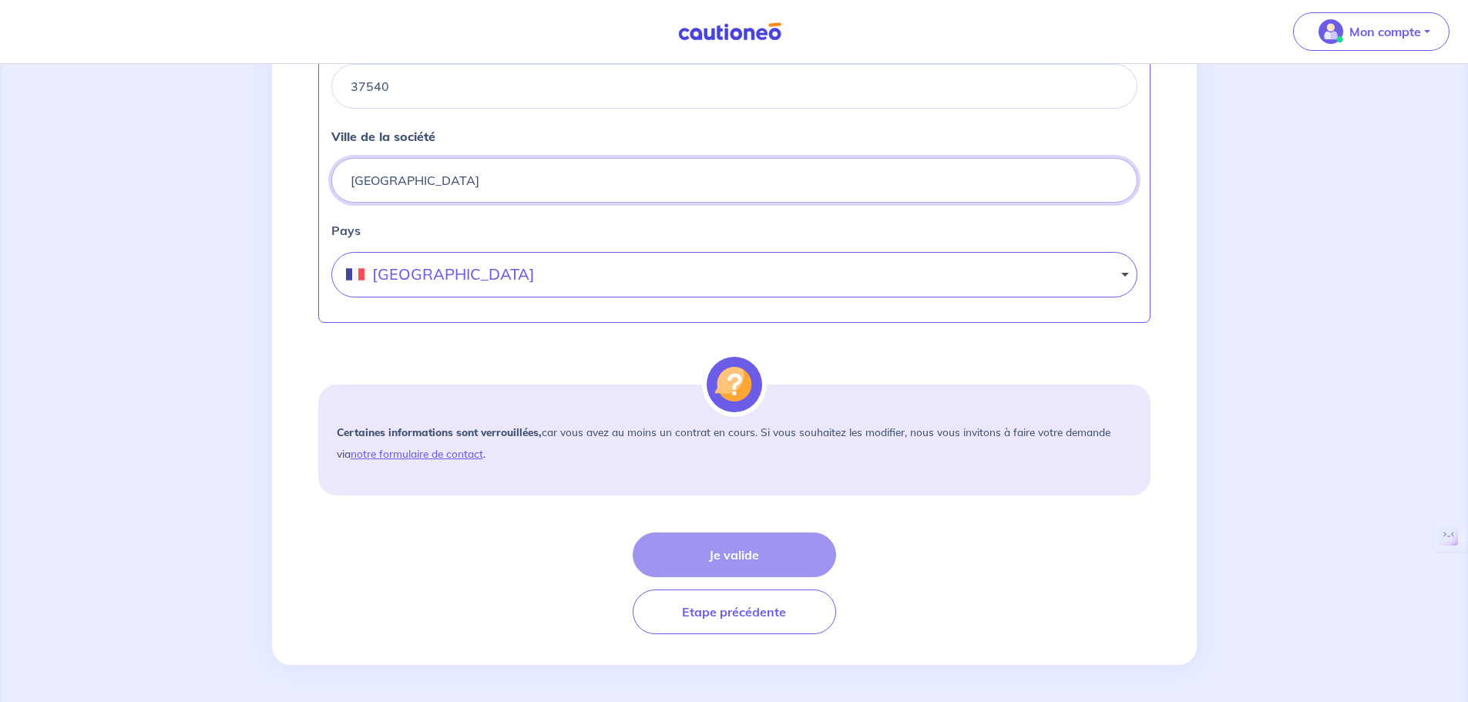
type input "[GEOGRAPHIC_DATA]"
click at [731, 550] on div "Je valide Etape précédente" at bounding box center [734, 584] width 833 height 102
click at [722, 560] on div "Je valide Etape précédente" at bounding box center [734, 584] width 833 height 102
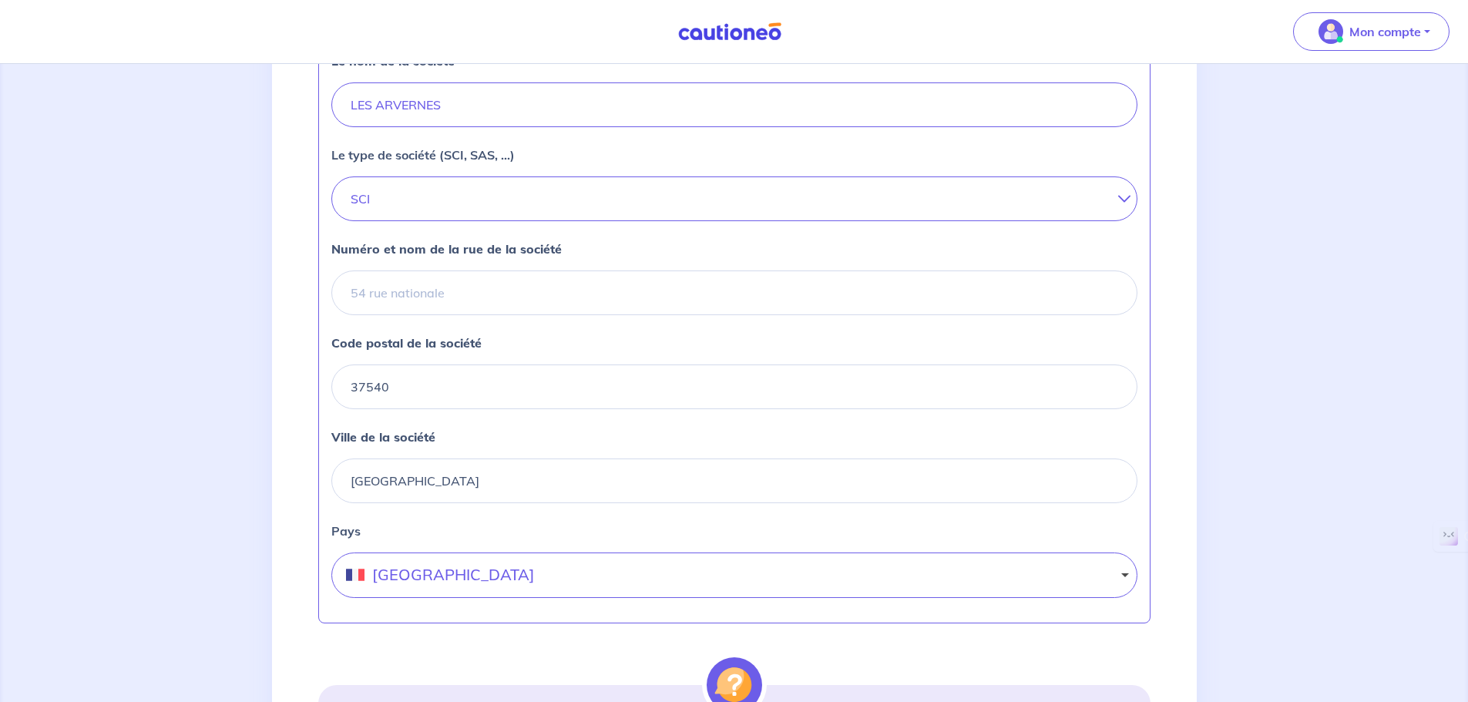
scroll to position [482, 0]
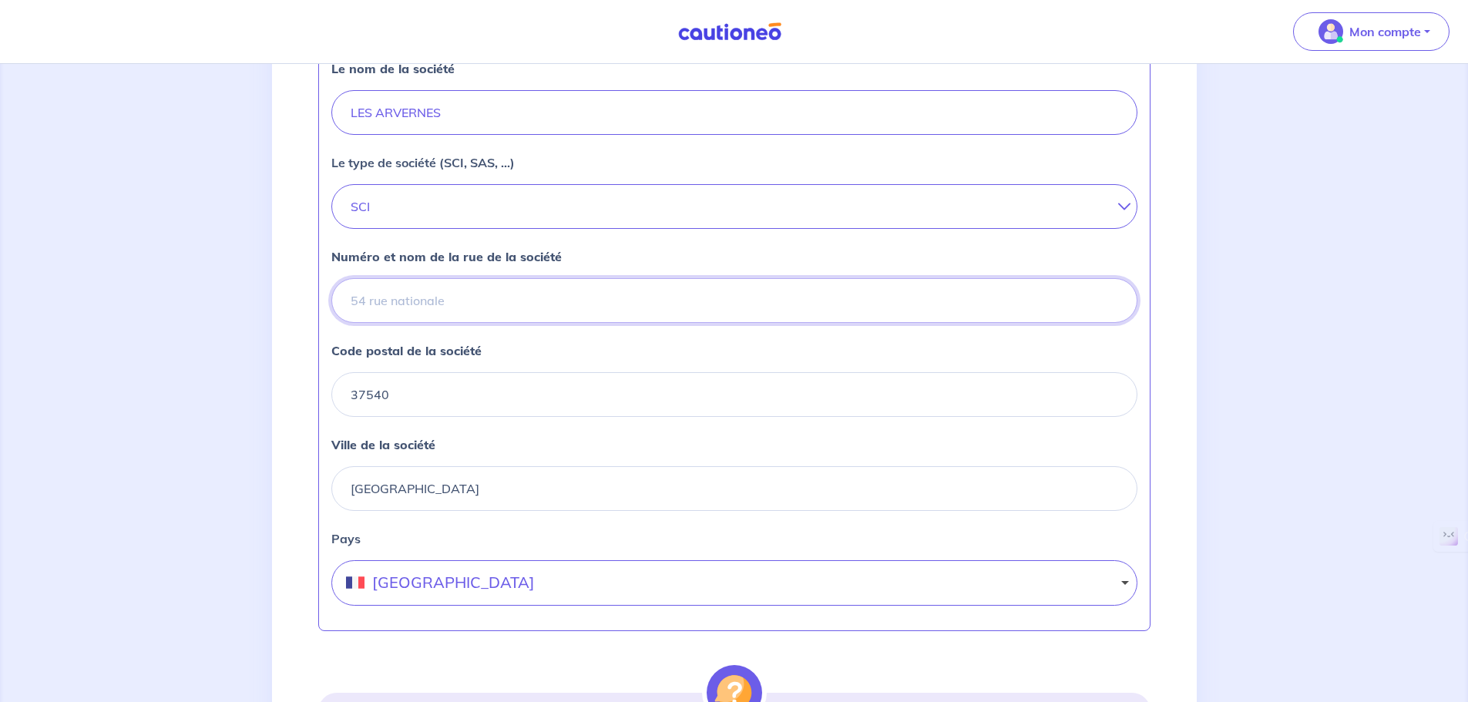
click at [485, 301] on input "Numéro et nom de la rue de la société" at bounding box center [734, 300] width 806 height 45
click at [375, 308] on input "Numéro et nom de la rue de la société" at bounding box center [734, 300] width 806 height 45
paste input "[STREET_ADDRESS]"
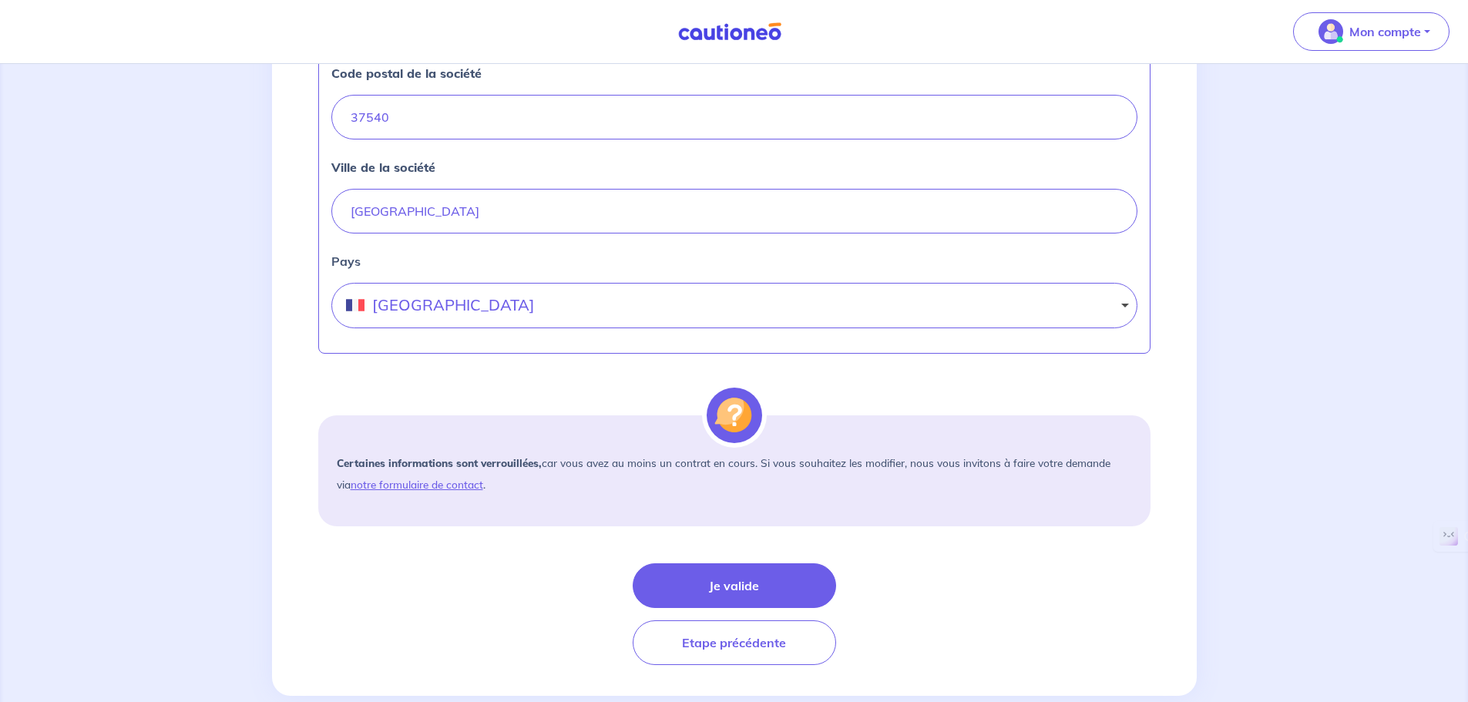
scroll to position [790, 0]
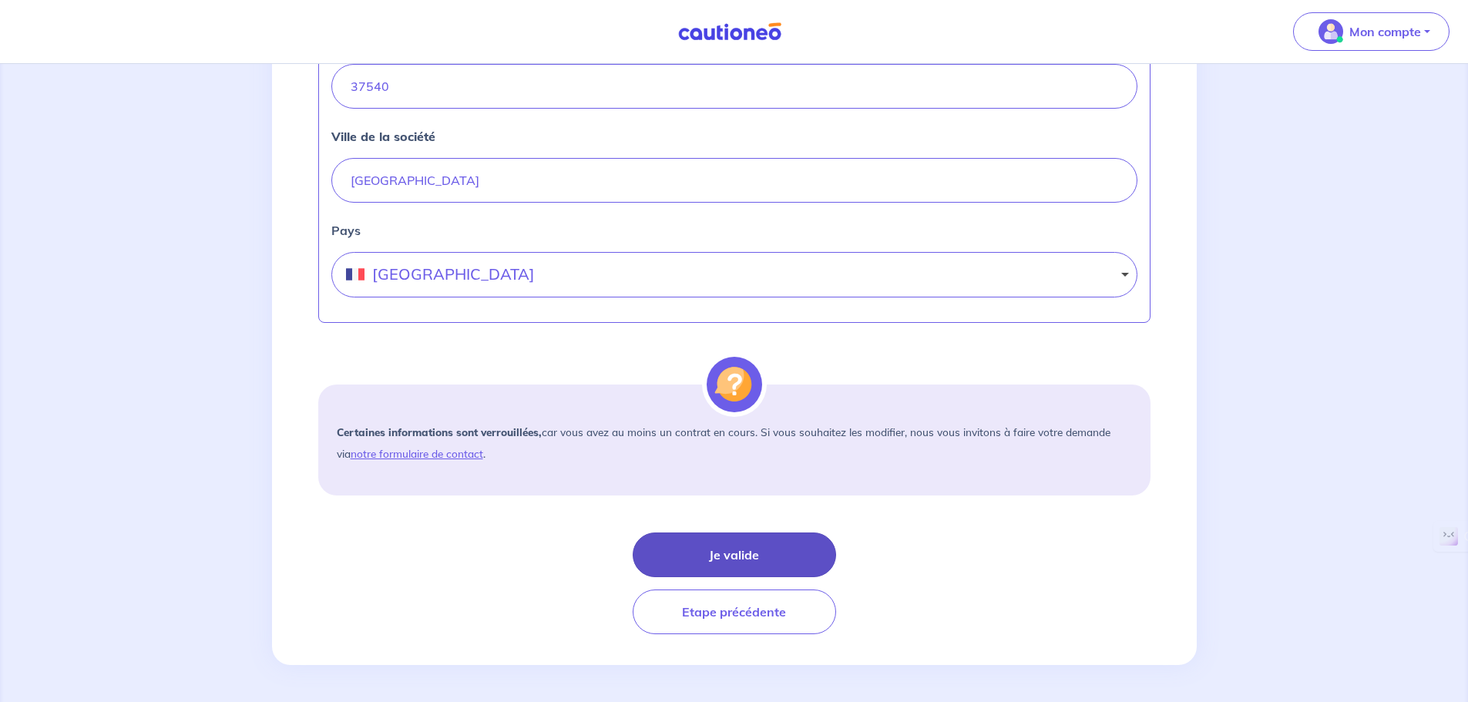
type input "[STREET_ADDRESS]"
click at [747, 550] on button "Je valide" at bounding box center [735, 555] width 204 height 45
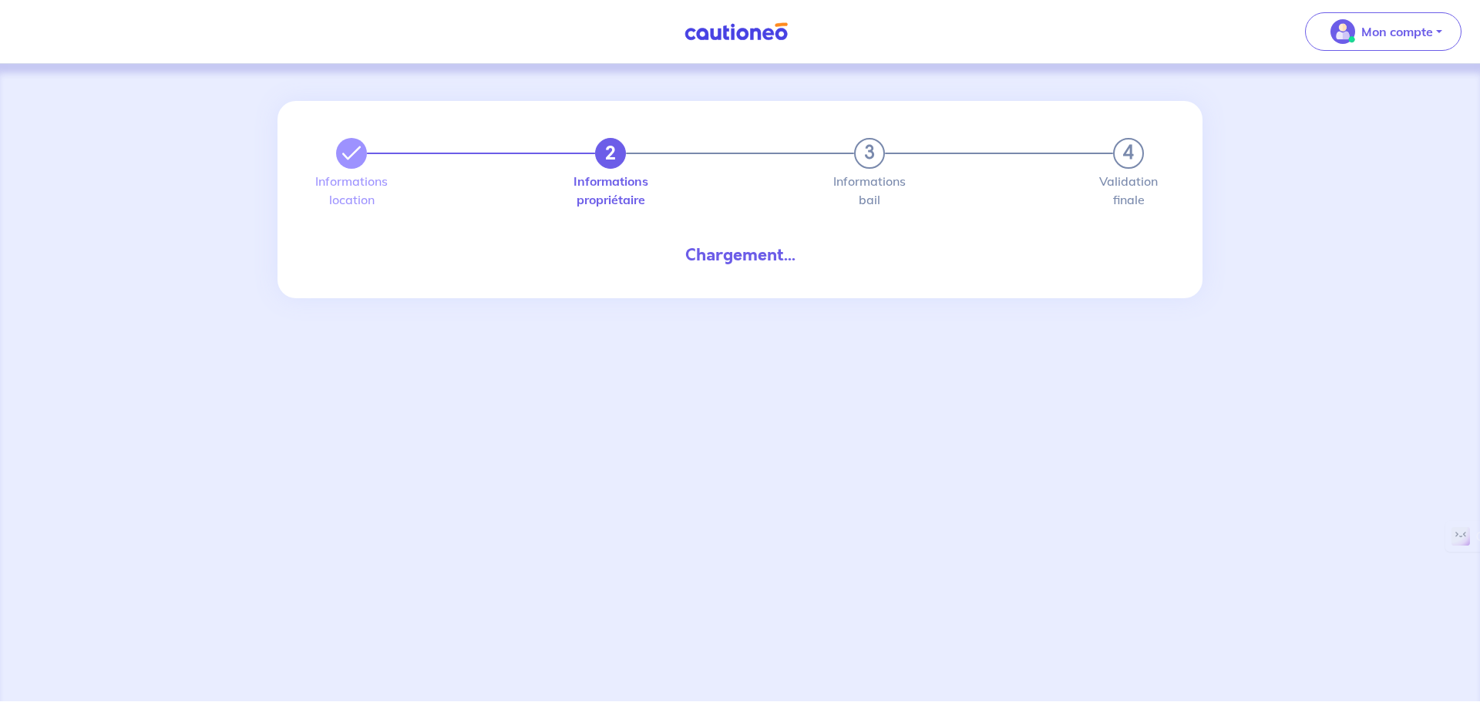
select select "FR"
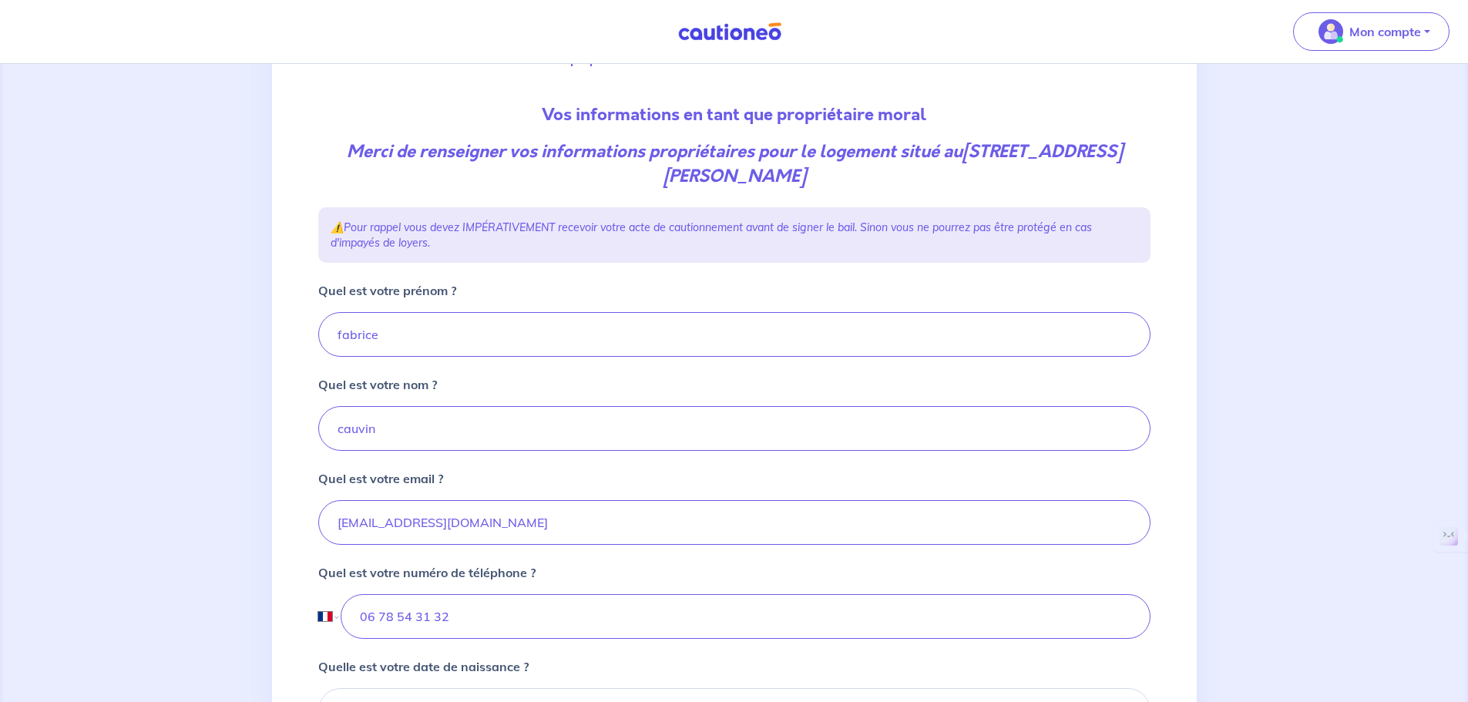
scroll to position [308, 0]
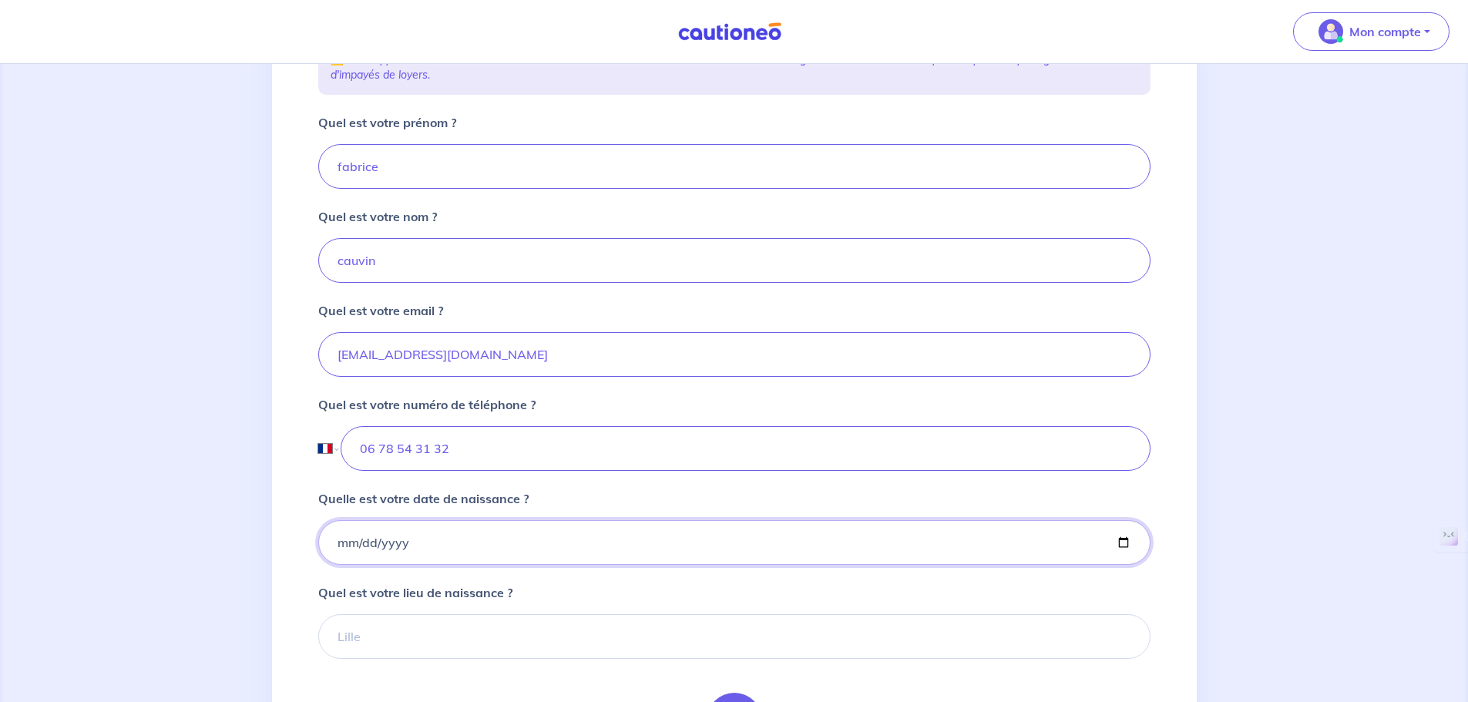
click at [375, 553] on input "Quelle est votre date de naissance ?" at bounding box center [734, 542] width 833 height 45
type input "[DATE]"
click at [442, 644] on input "Quel est votre lieu de naissance ?" at bounding box center [734, 636] width 833 height 45
type input "nice"
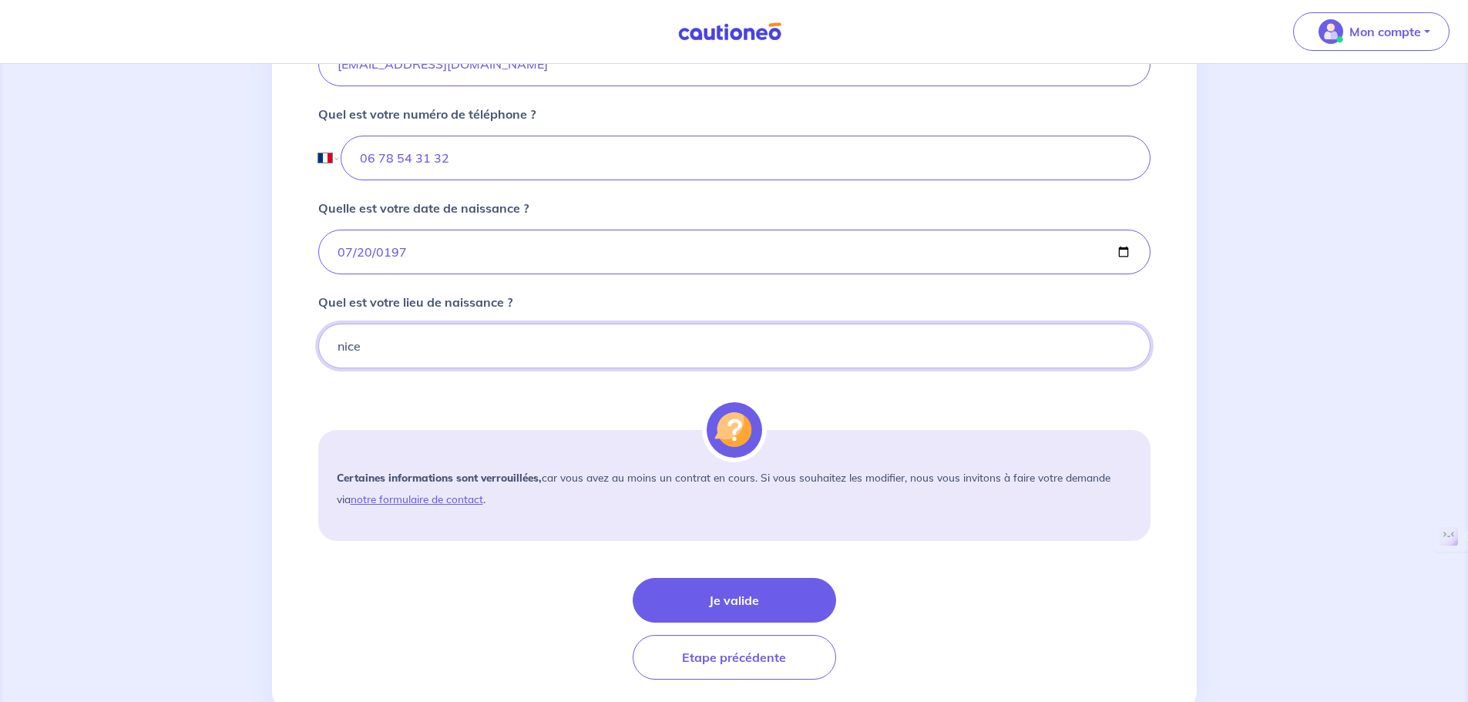
scroll to position [617, 0]
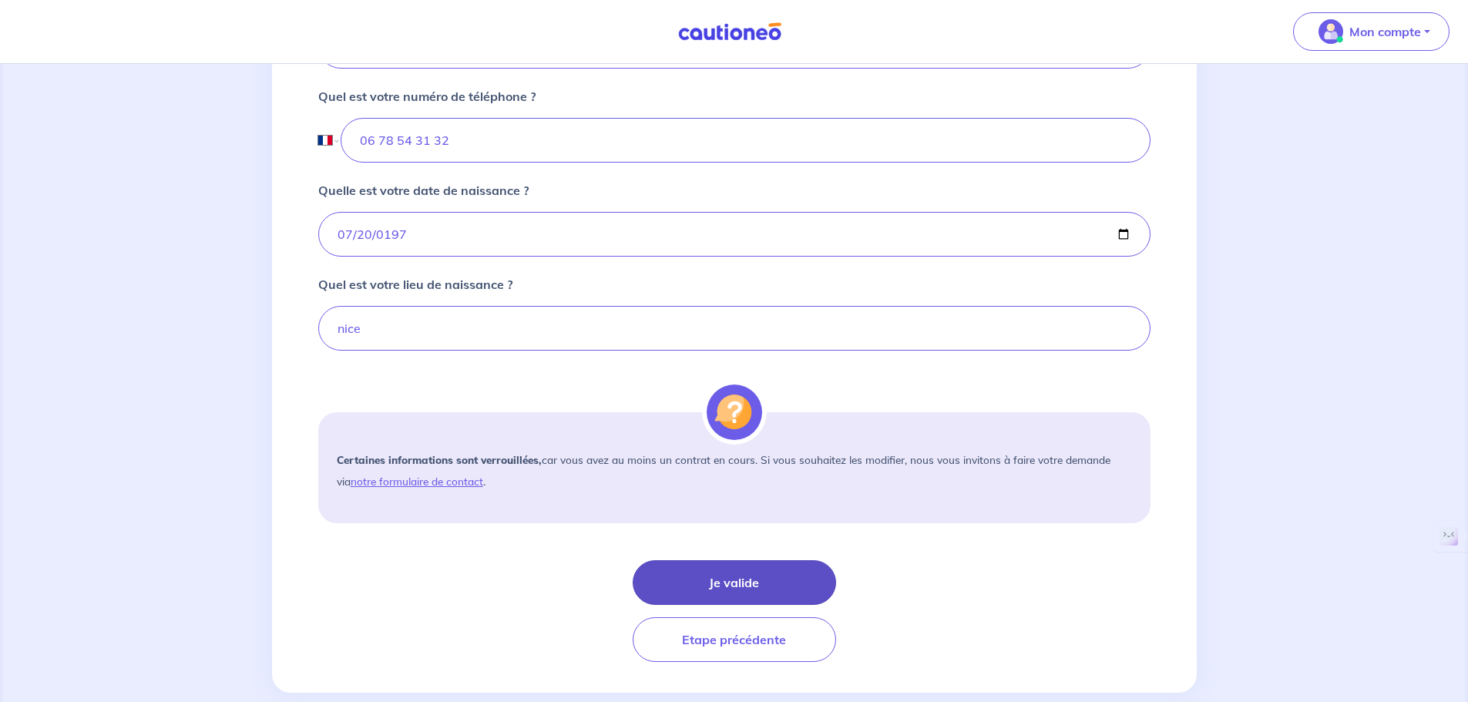
click at [708, 584] on button "Je valide" at bounding box center [735, 582] width 204 height 45
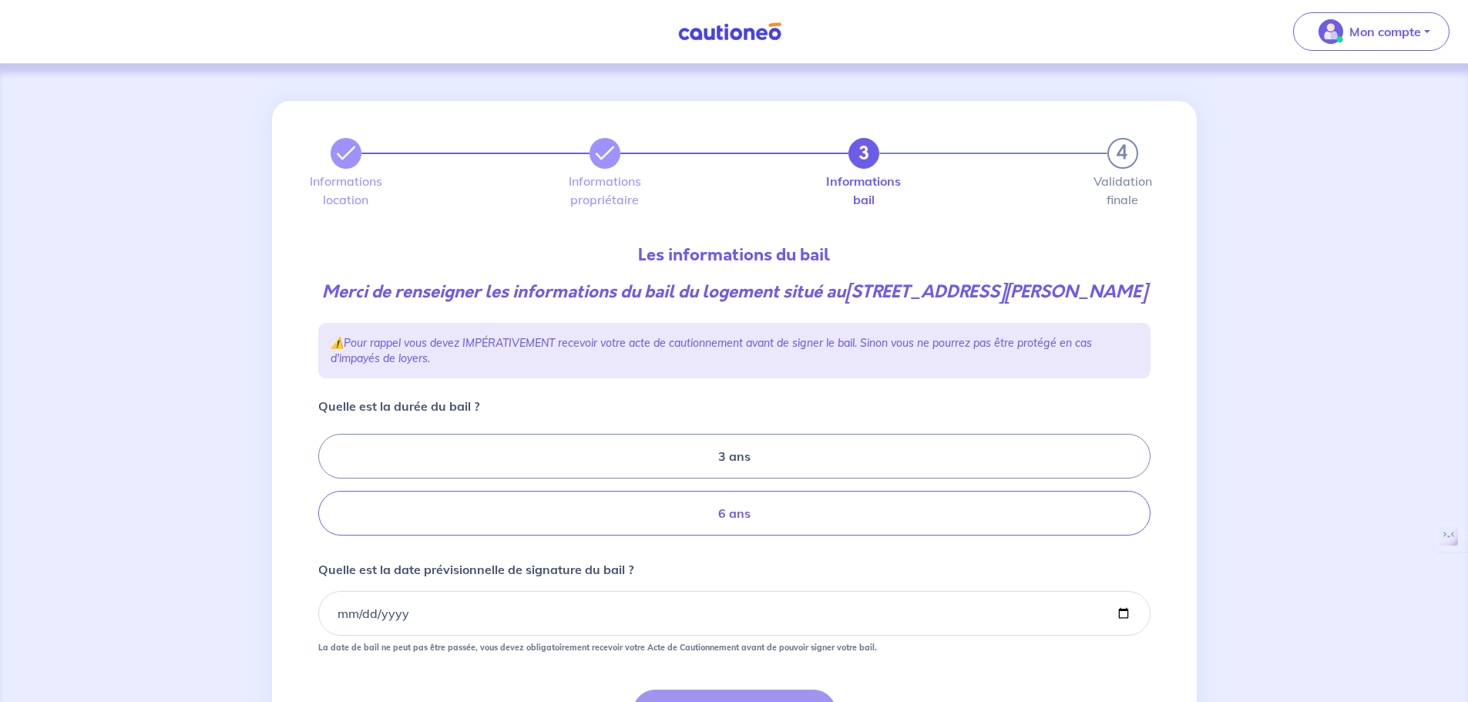
click at [710, 536] on label "6 ans" at bounding box center [734, 513] width 833 height 45
click at [328, 490] on input "6 ans" at bounding box center [323, 485] width 10 height 10
radio input "true"
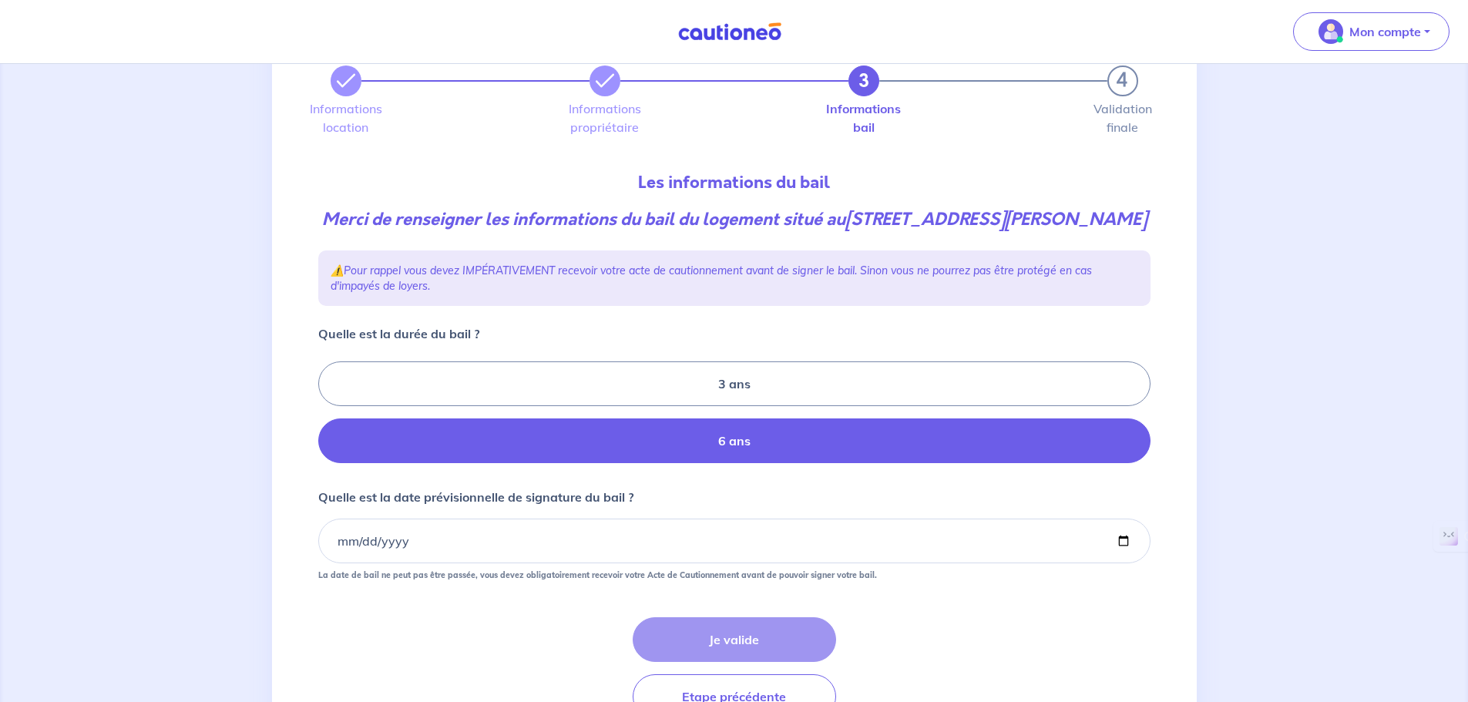
scroll to position [182, 0]
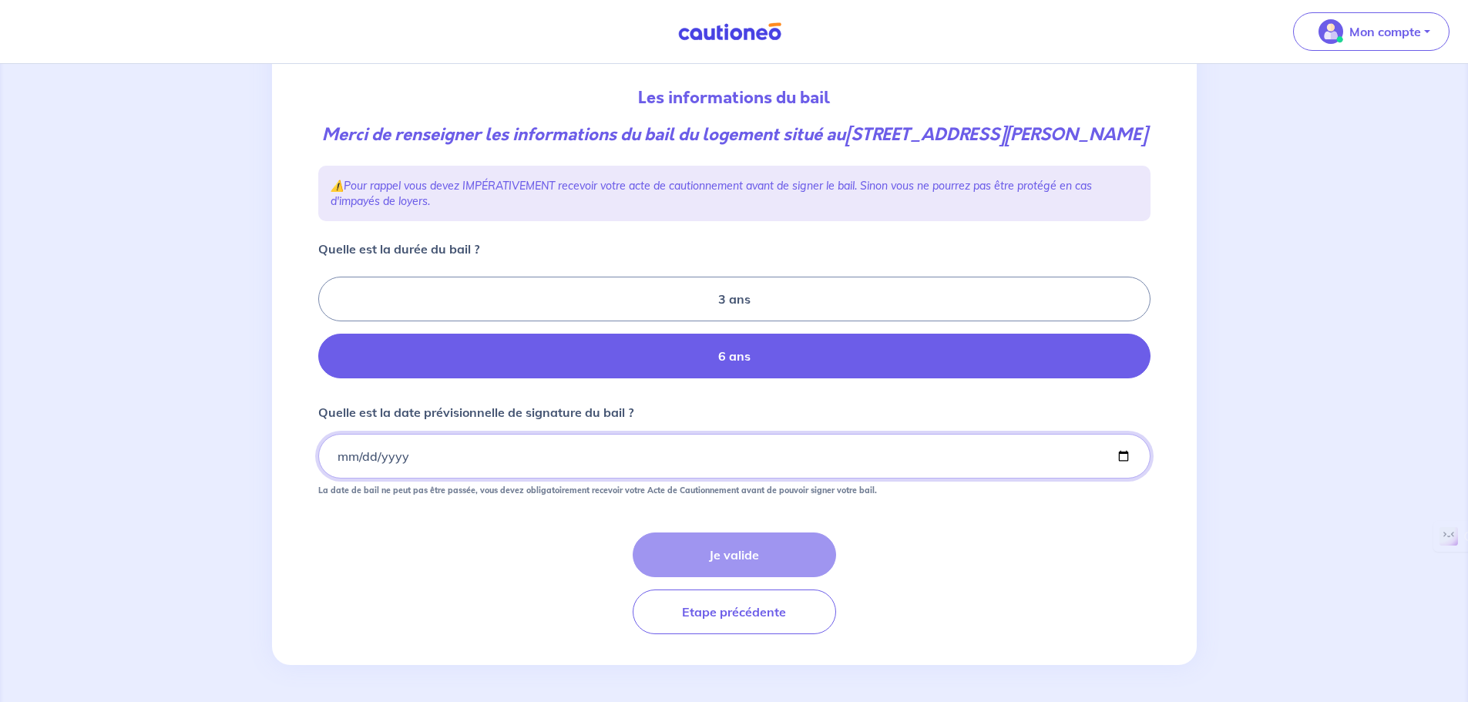
click at [364, 460] on input "Quelle est la date prévisionnelle de signature du bail ?" at bounding box center [734, 456] width 833 height 45
click at [406, 460] on input "Quelle est la date prévisionnelle de signature du bail ?" at bounding box center [734, 456] width 833 height 45
drag, startPoint x: 403, startPoint y: 458, endPoint x: 357, endPoint y: 447, distance: 47.5
click at [357, 447] on input "Quelle est la date prévisionnelle de signature du bail ?" at bounding box center [734, 456] width 833 height 45
click at [338, 458] on input "Quelle est la date prévisionnelle de signature du bail ?" at bounding box center [734, 456] width 833 height 45
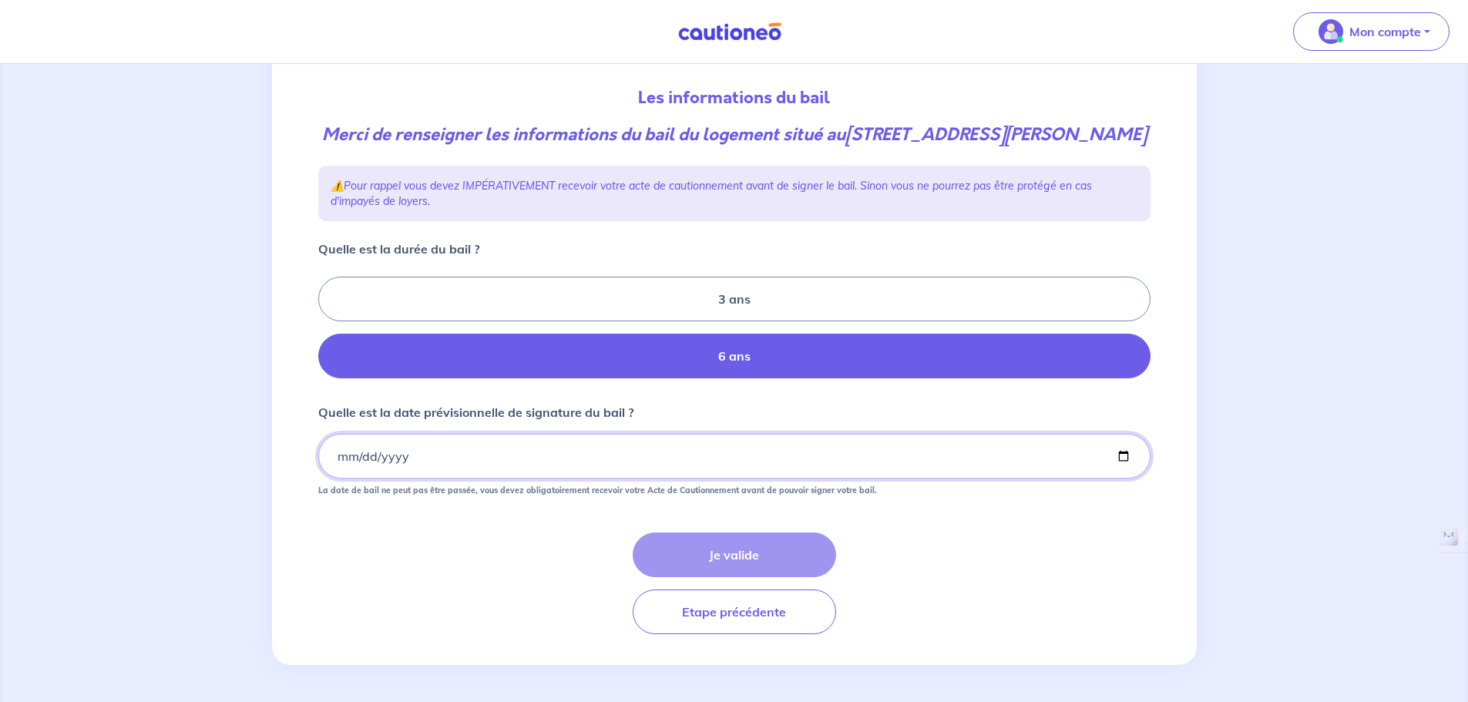
type input "[DATE]"
click at [740, 524] on form "Quelle est la durée du bail ? 3 ans 6 ans Quelle est la date prévisionnelle de …" at bounding box center [734, 437] width 833 height 395
click at [732, 550] on button "Je valide" at bounding box center [735, 555] width 204 height 45
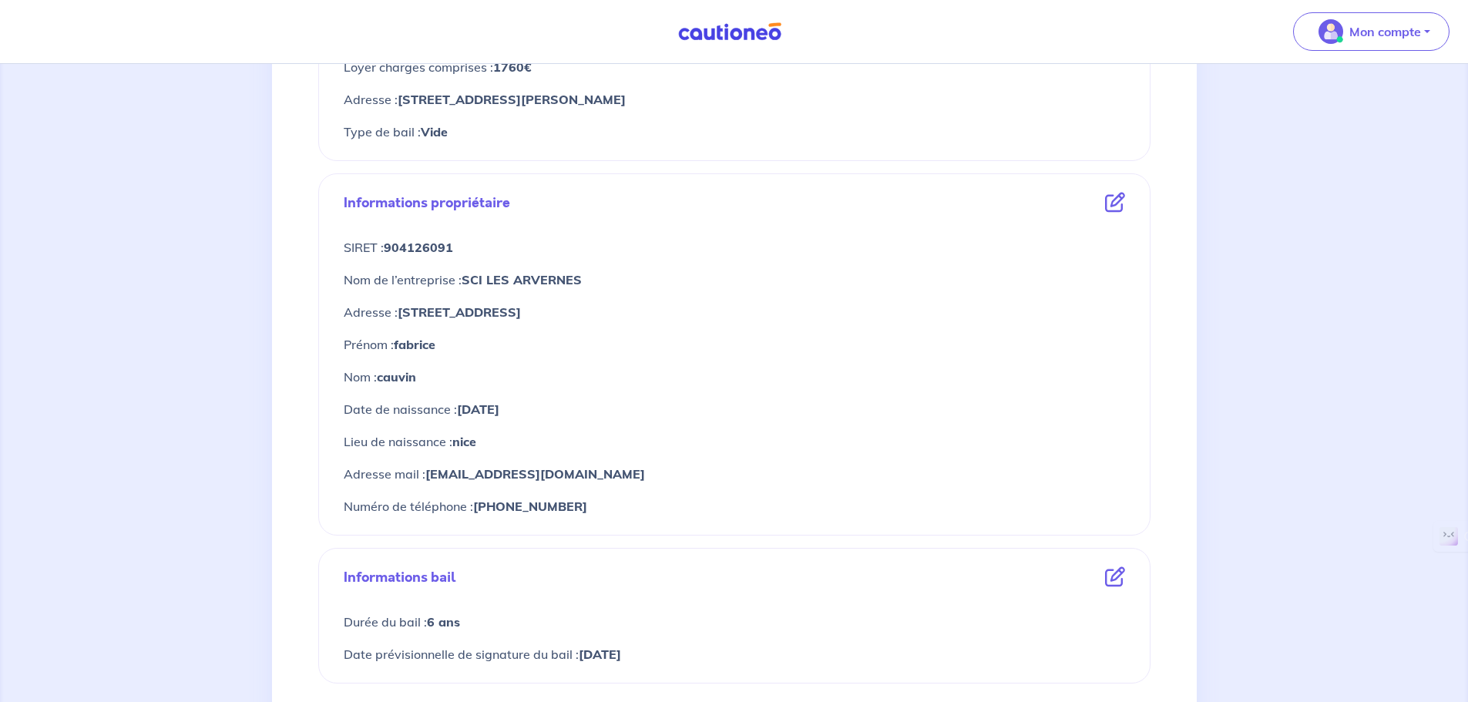
scroll to position [694, 0]
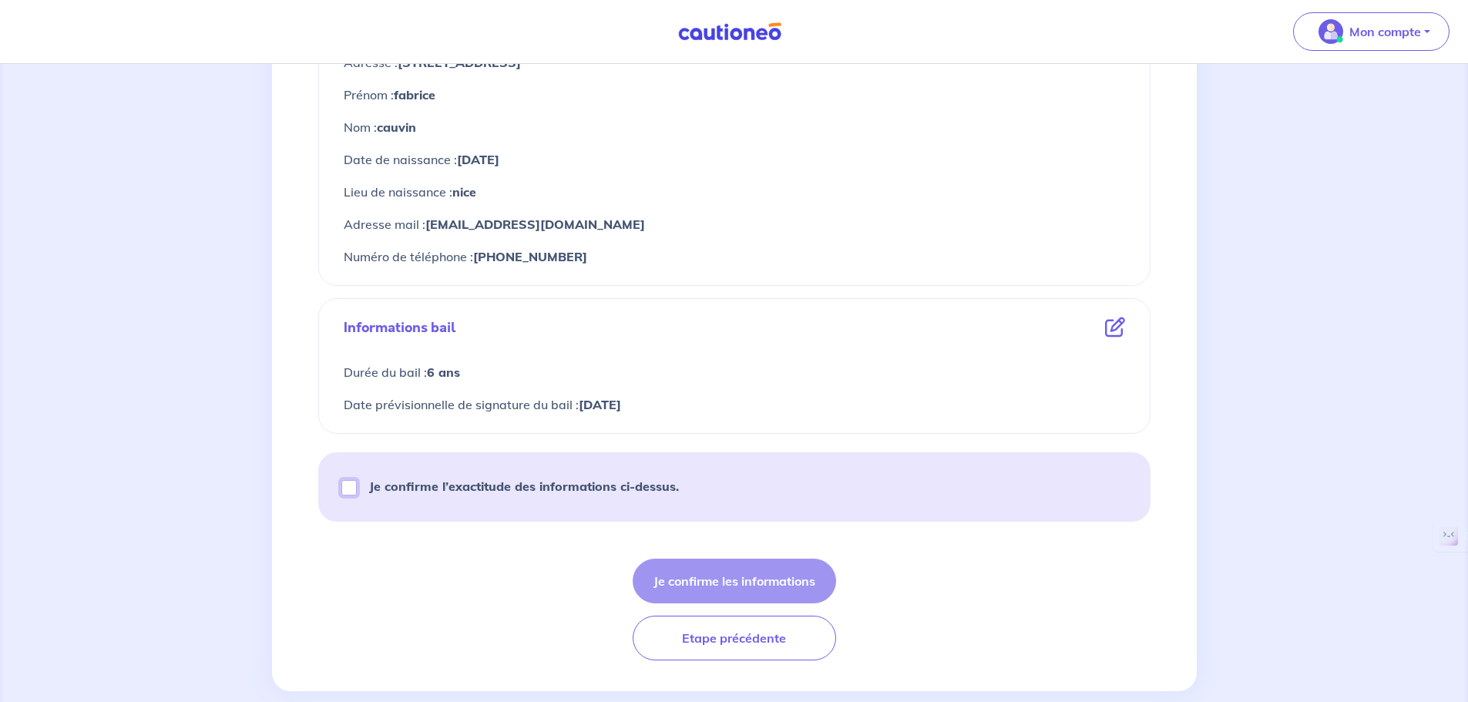
click at [353, 492] on input "Je confirme l’exactitude des informations ci-dessus." at bounding box center [348, 487] width 15 height 15
checkbox input "true"
click at [696, 584] on button "Je confirme les informations" at bounding box center [735, 581] width 204 height 45
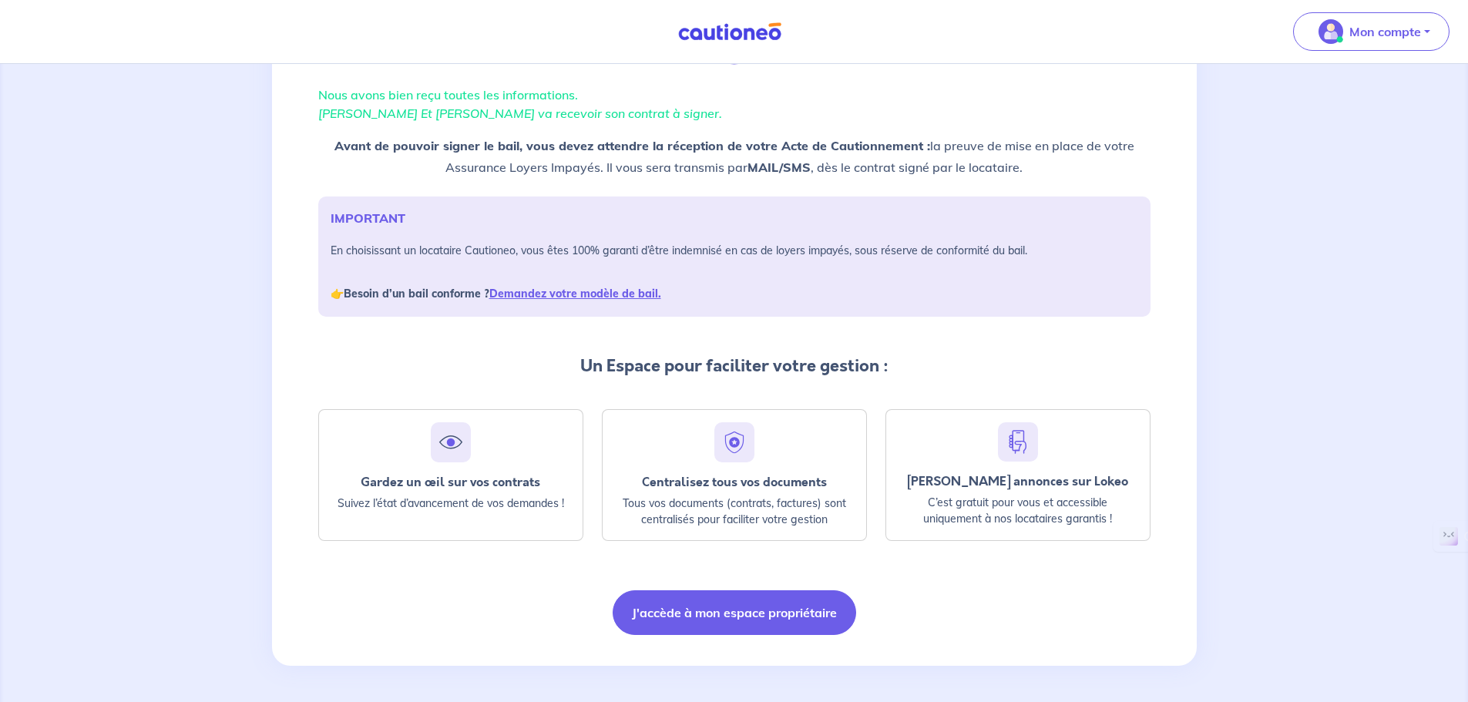
scroll to position [99, 0]
